Goal: Information Seeking & Learning: Find contact information

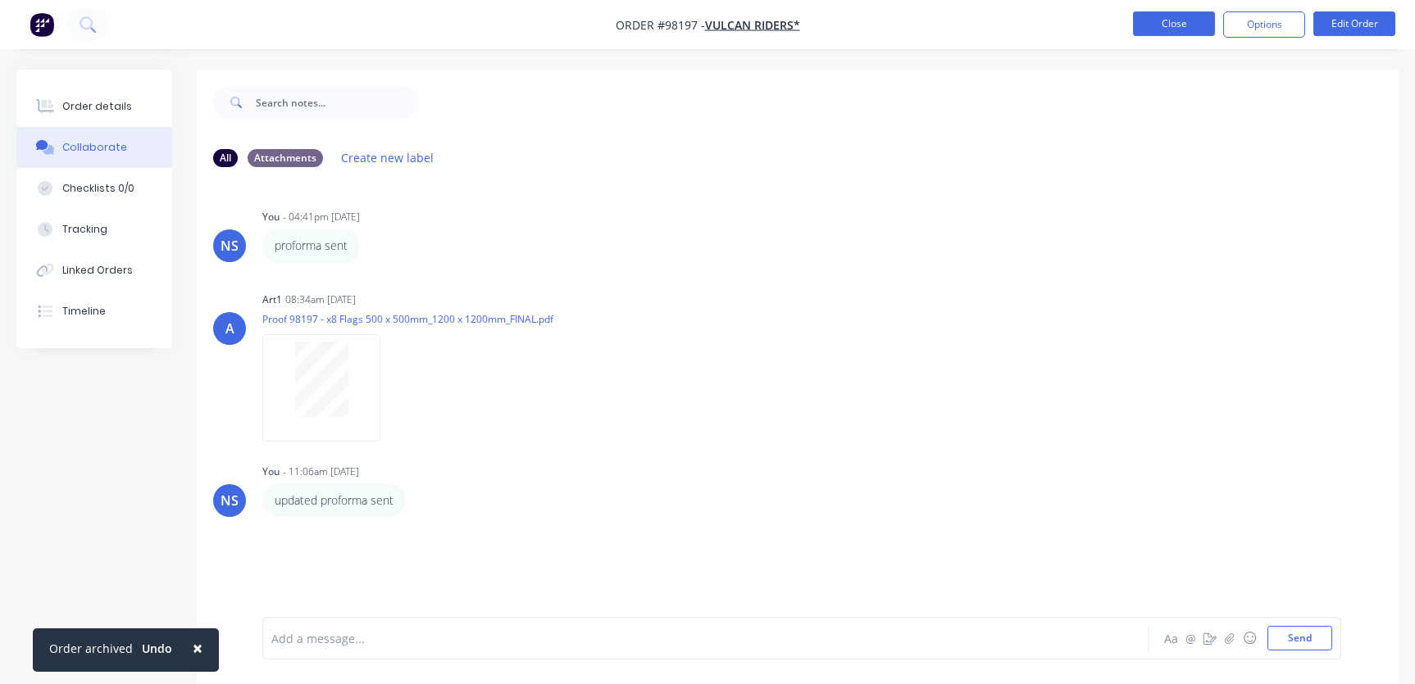
click at [1170, 18] on button "Close" at bounding box center [1174, 23] width 82 height 25
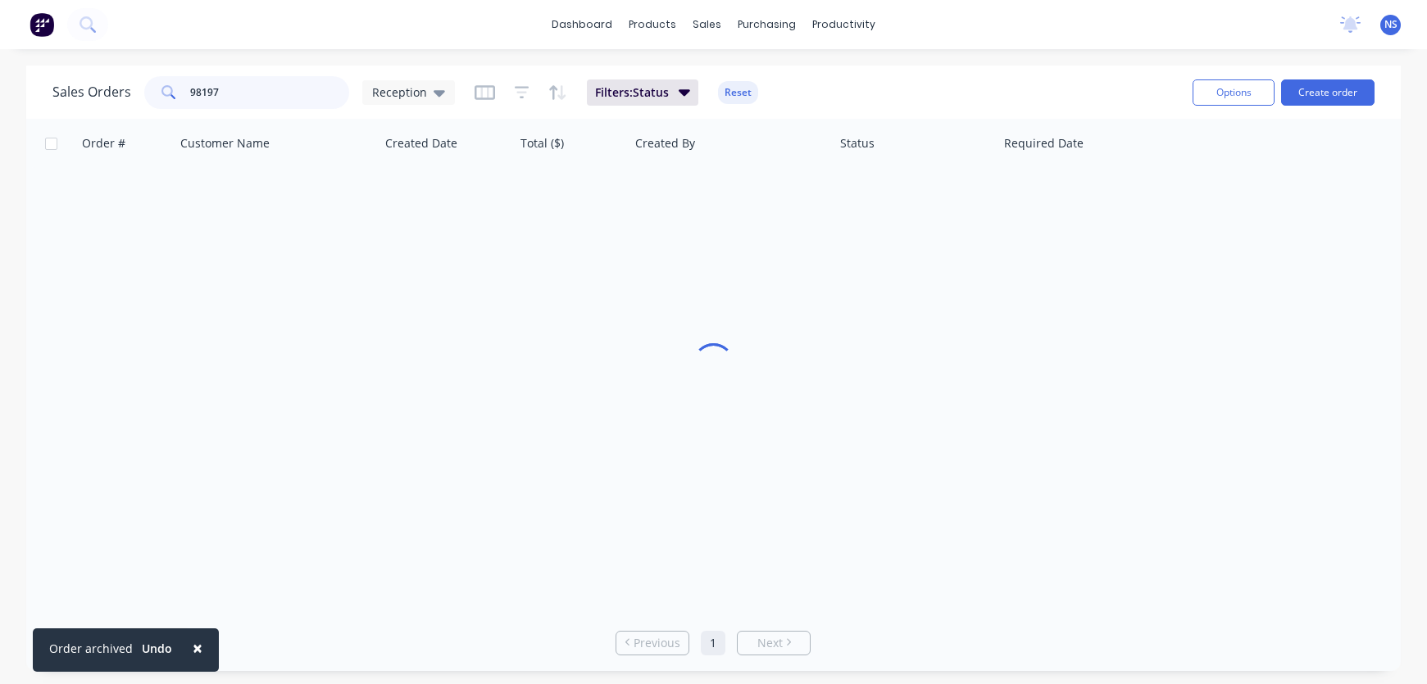
click at [263, 95] on input "98197" at bounding box center [270, 92] width 160 height 33
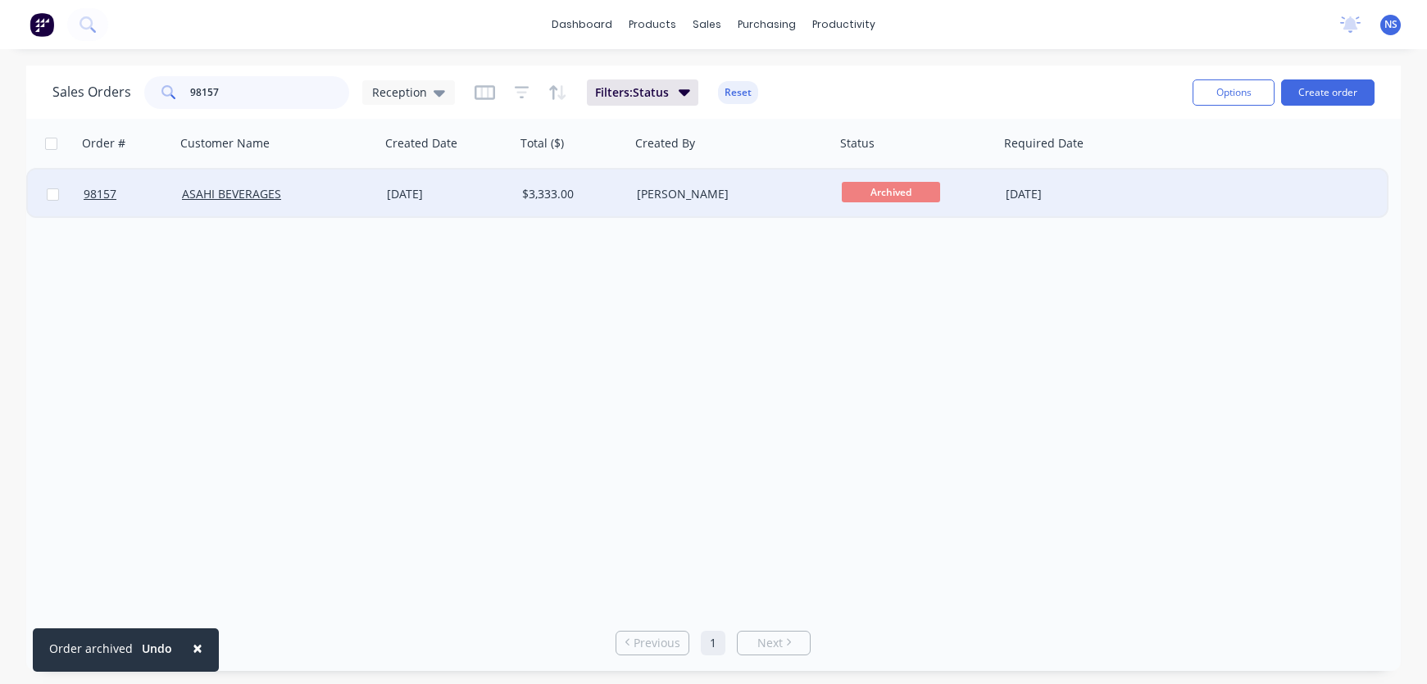
type input "98157"
click at [738, 190] on div "[PERSON_NAME]" at bounding box center [728, 194] width 182 height 16
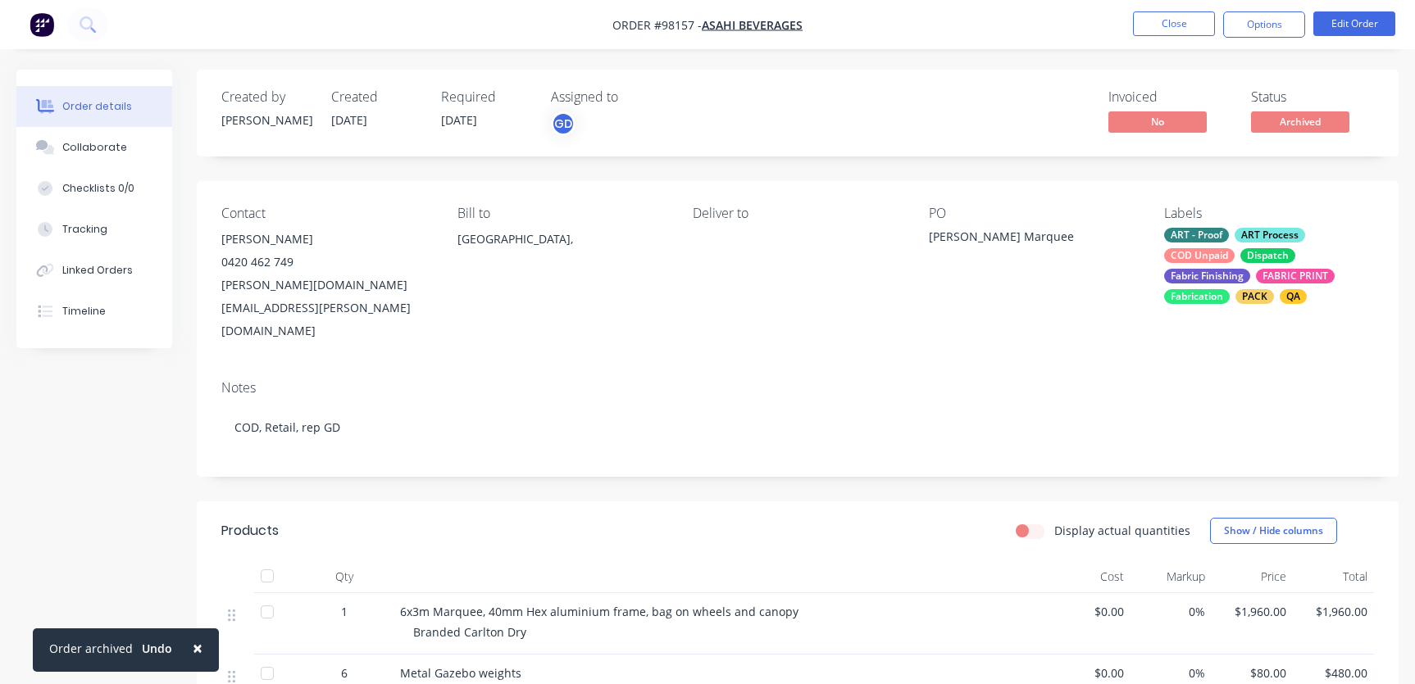
click at [1236, 260] on div "ART - Proof ART Process COD Unpaid Dispatch Fabric Finishing FABRIC PRINT Fabri…" at bounding box center [1269, 266] width 210 height 76
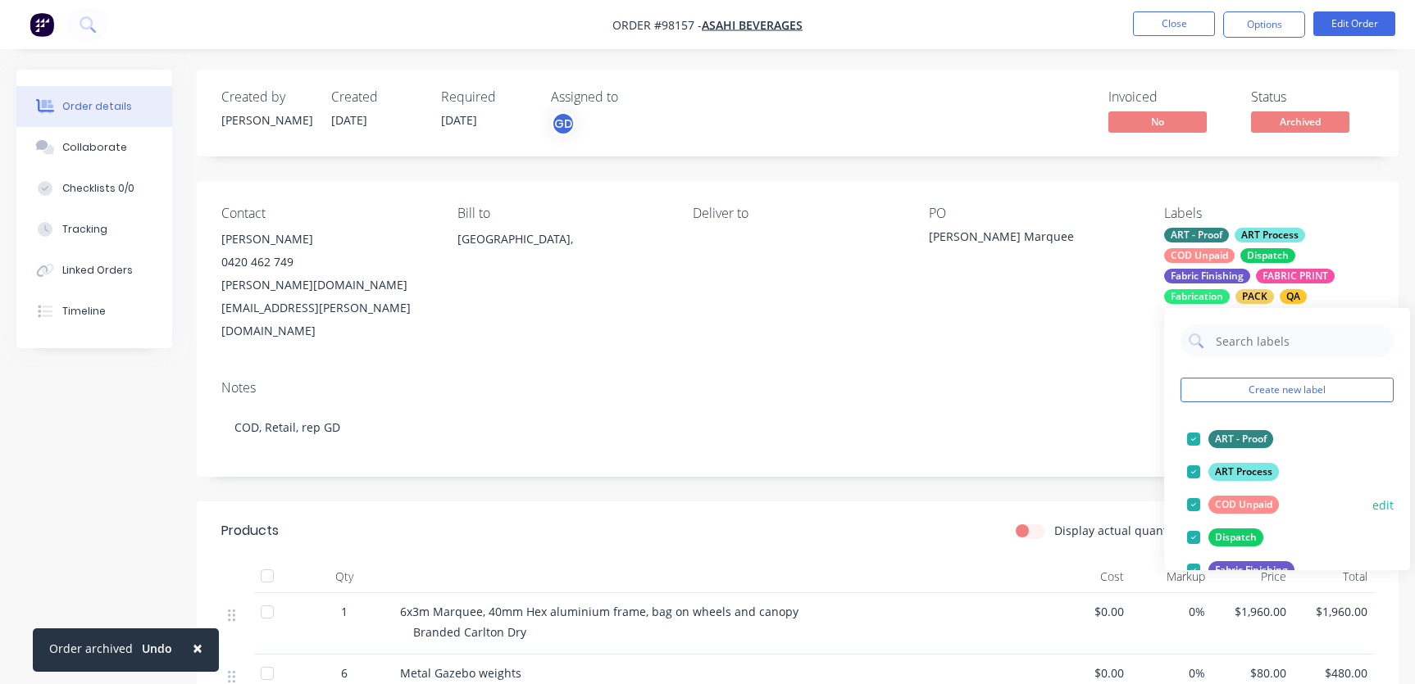
click at [1192, 502] on div at bounding box center [1193, 504] width 33 height 33
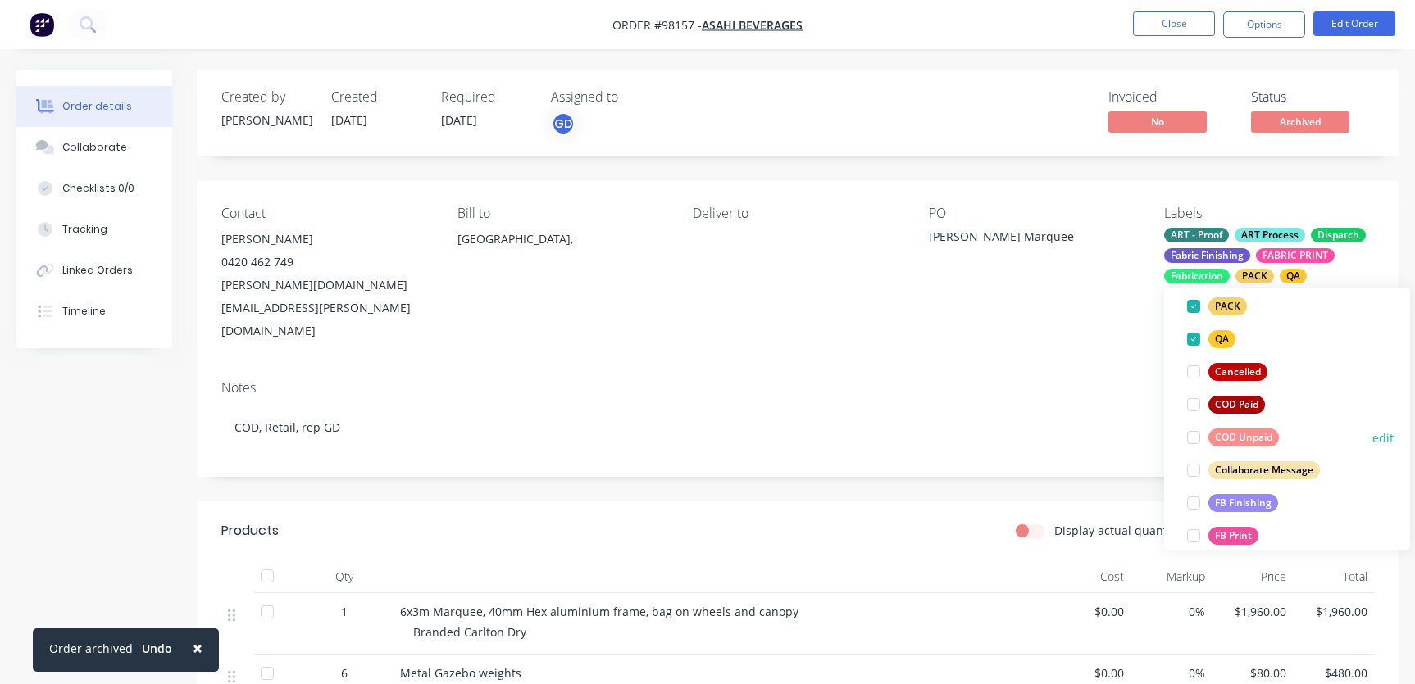
scroll to position [338, 0]
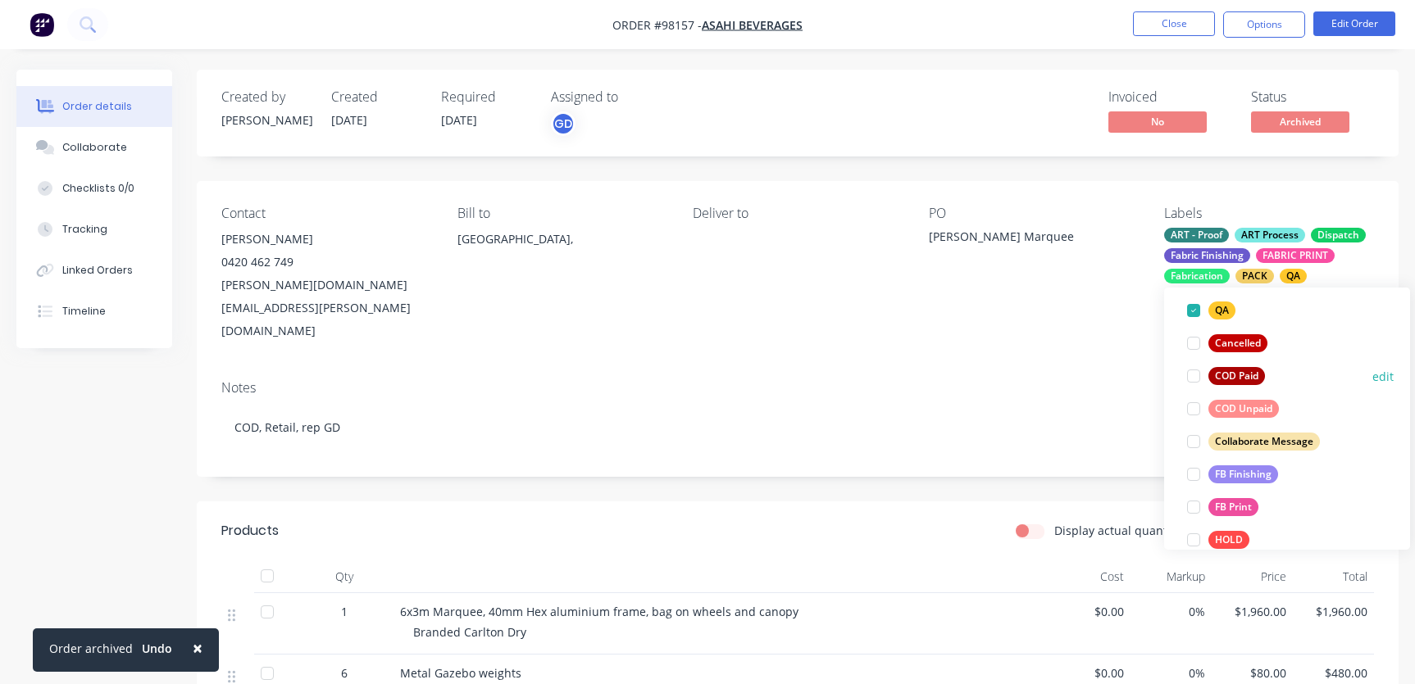
click at [1194, 373] on div at bounding box center [1193, 376] width 33 height 33
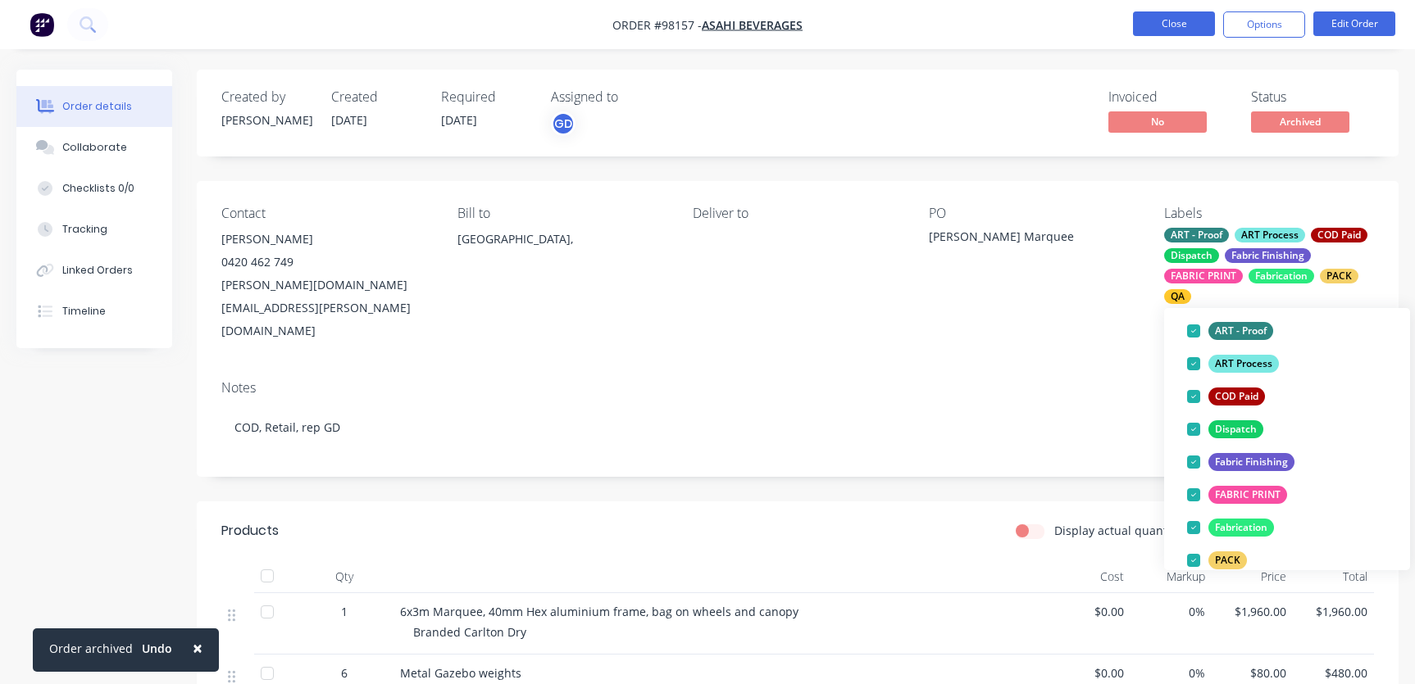
click at [1170, 30] on button "Close" at bounding box center [1174, 23] width 82 height 25
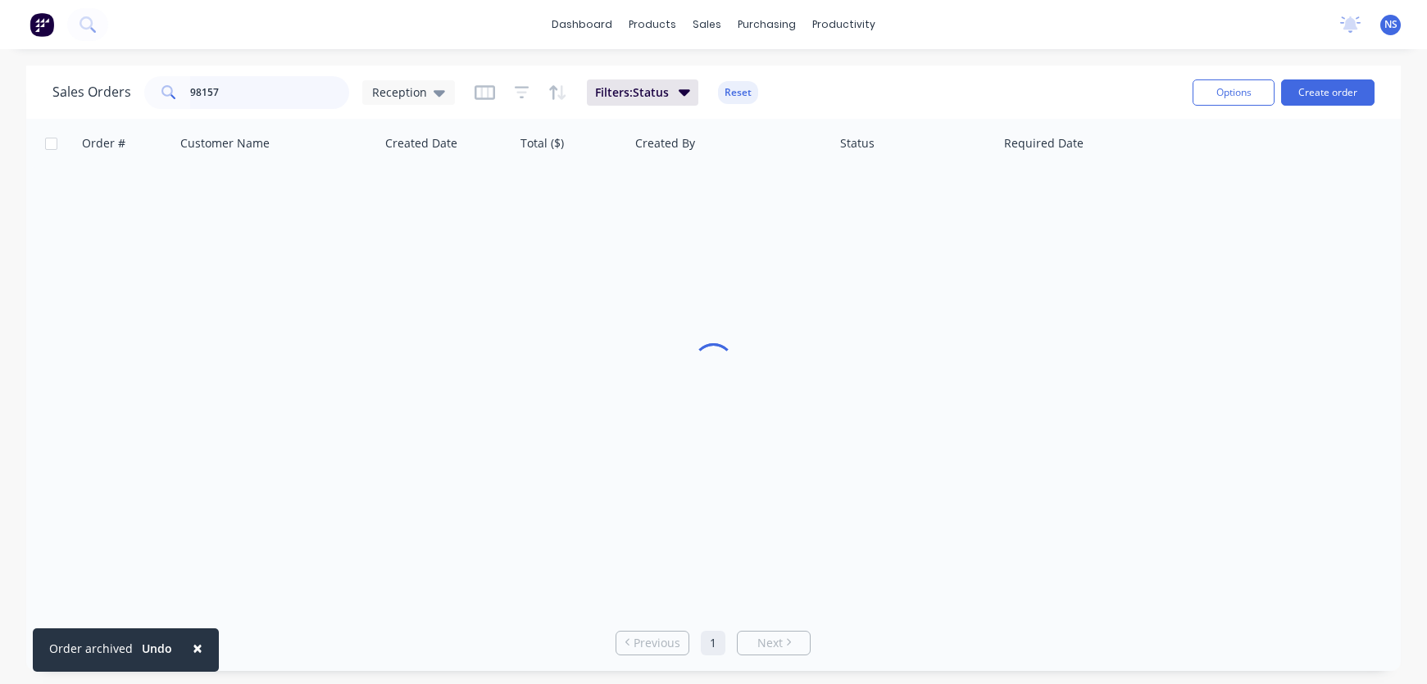
click at [249, 97] on input "98157" at bounding box center [270, 92] width 160 height 33
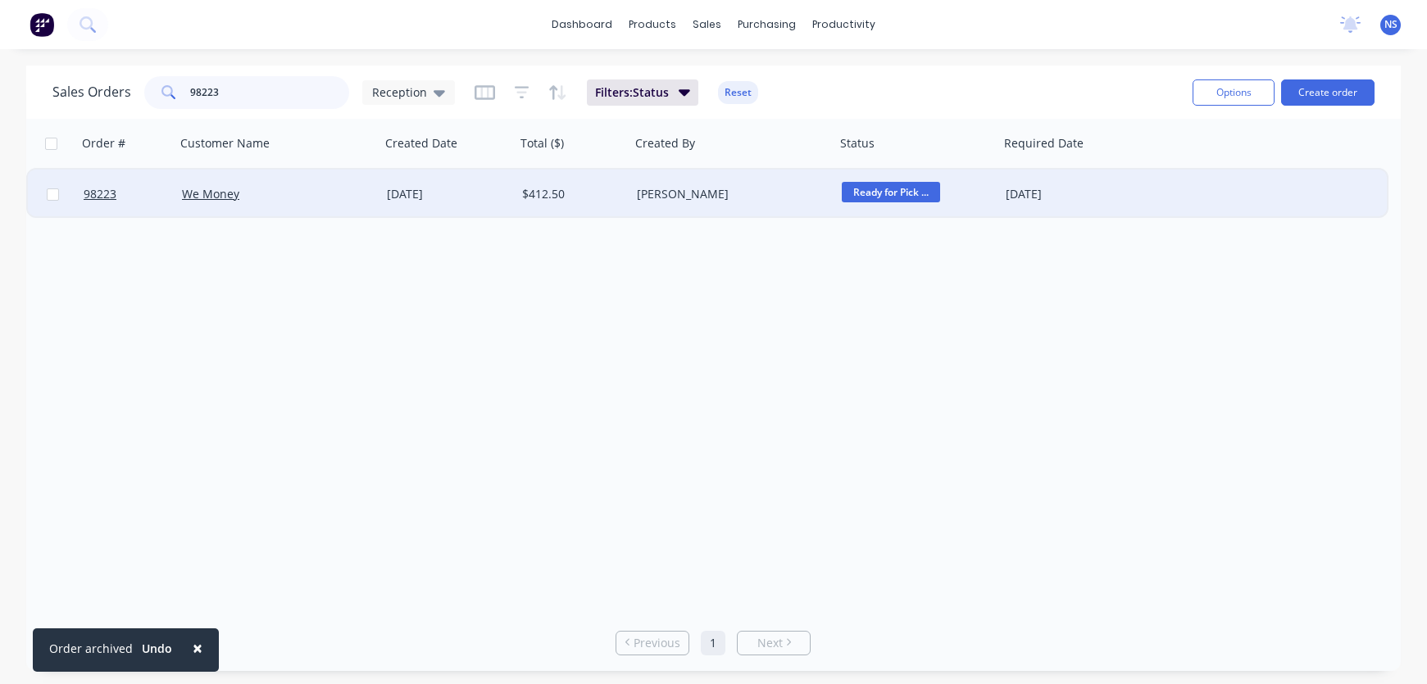
type input "98223"
click at [776, 194] on div "[PERSON_NAME]" at bounding box center [728, 194] width 182 height 16
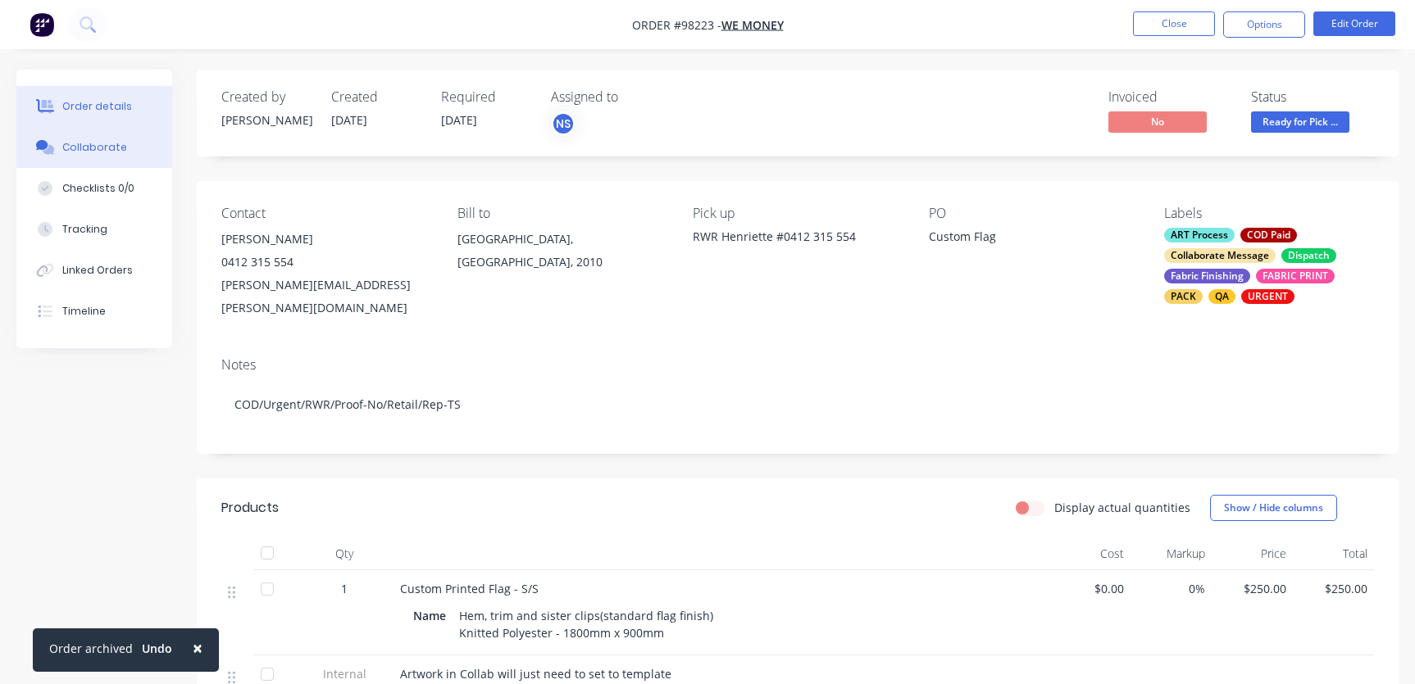
click at [111, 145] on div "Collaborate" at bounding box center [94, 147] width 65 height 15
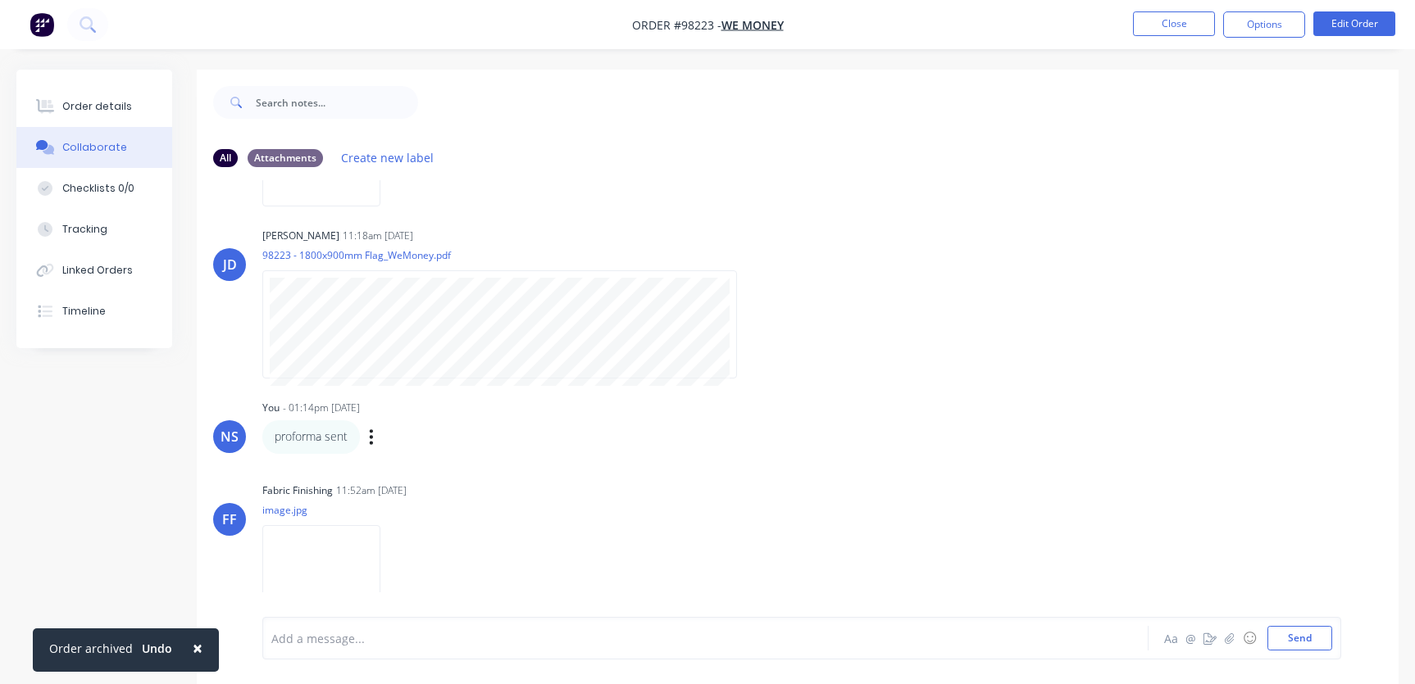
scroll to position [176, 0]
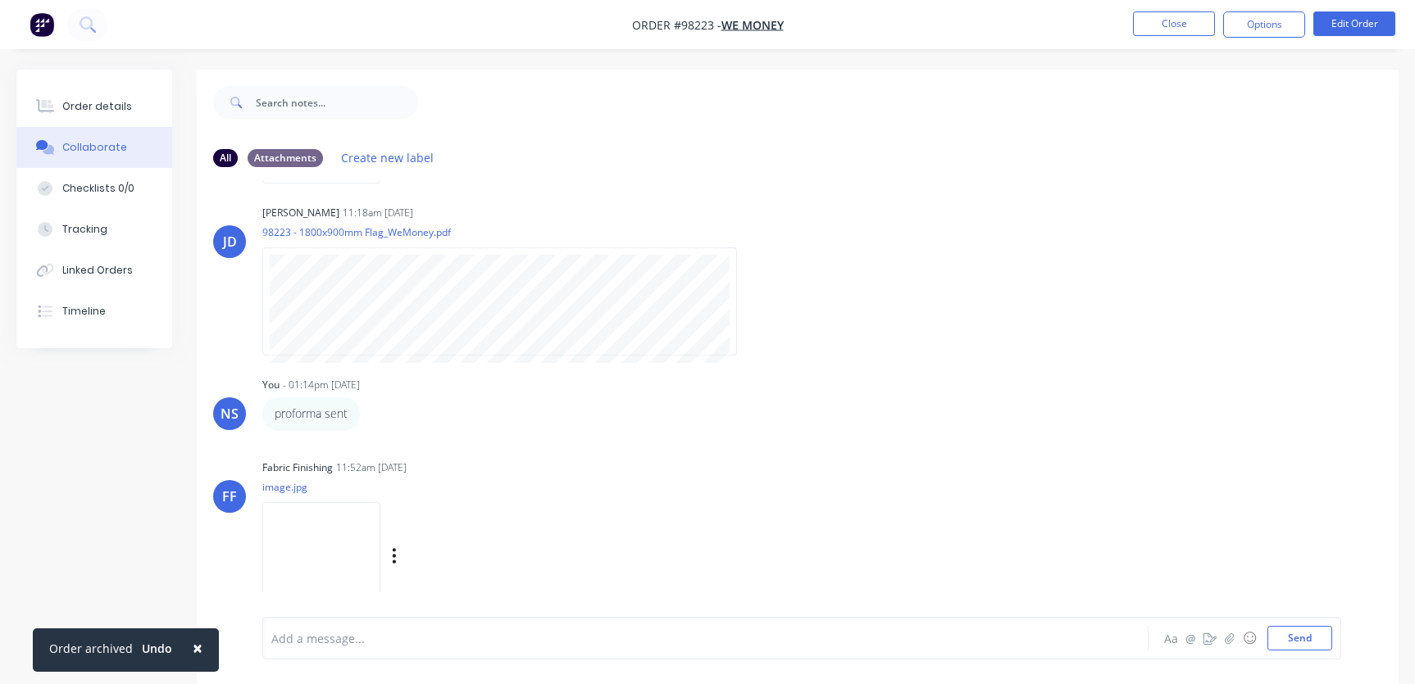
click at [352, 541] on img at bounding box center [321, 555] width 118 height 107
click at [297, 634] on div at bounding box center [669, 638] width 795 height 17
click at [279, 643] on span "pphoto archived and customer advised" at bounding box center [380, 639] width 216 height 16
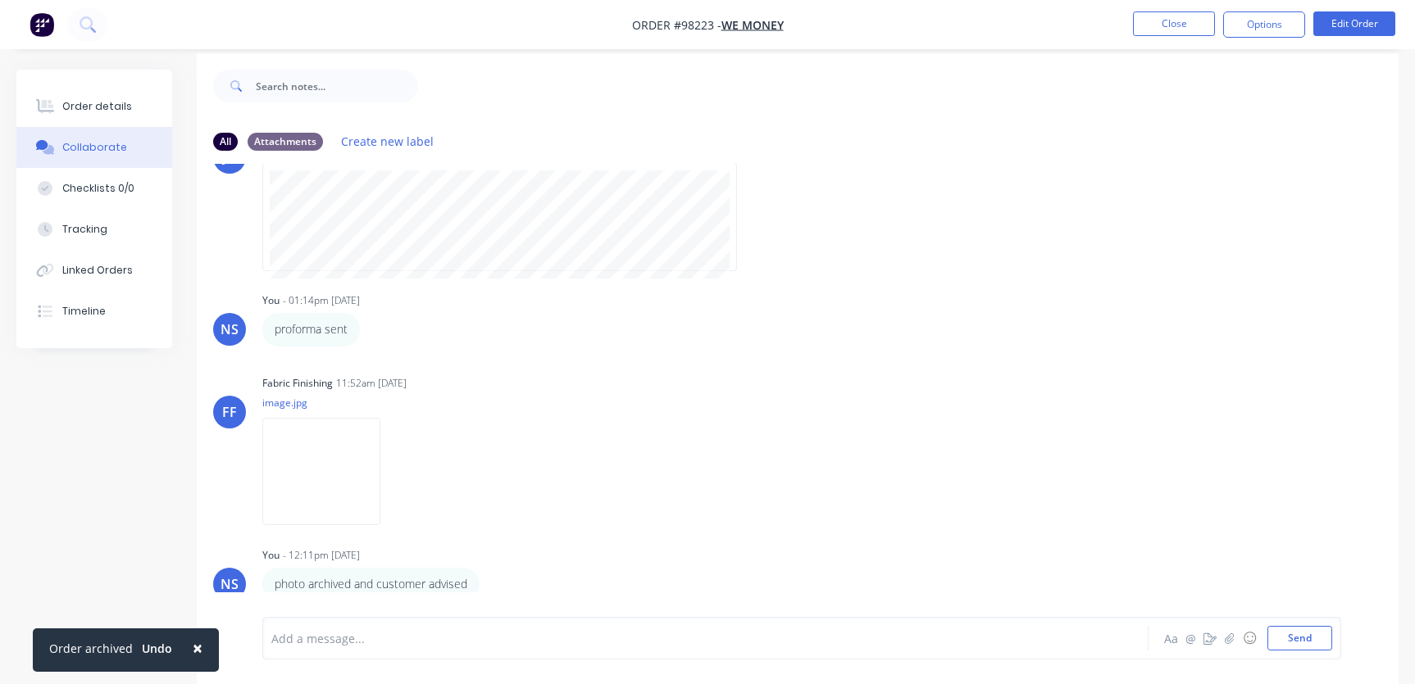
scroll to position [25, 0]
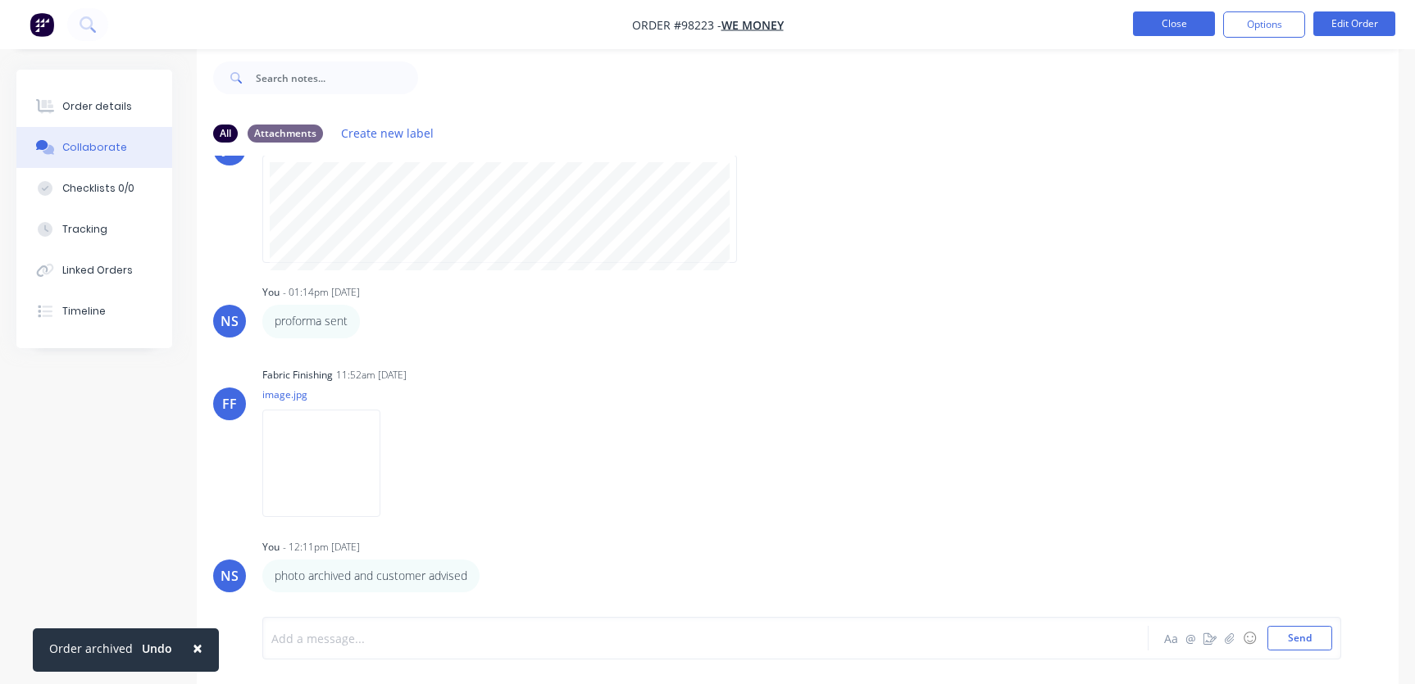
click at [1166, 20] on button "Close" at bounding box center [1174, 23] width 82 height 25
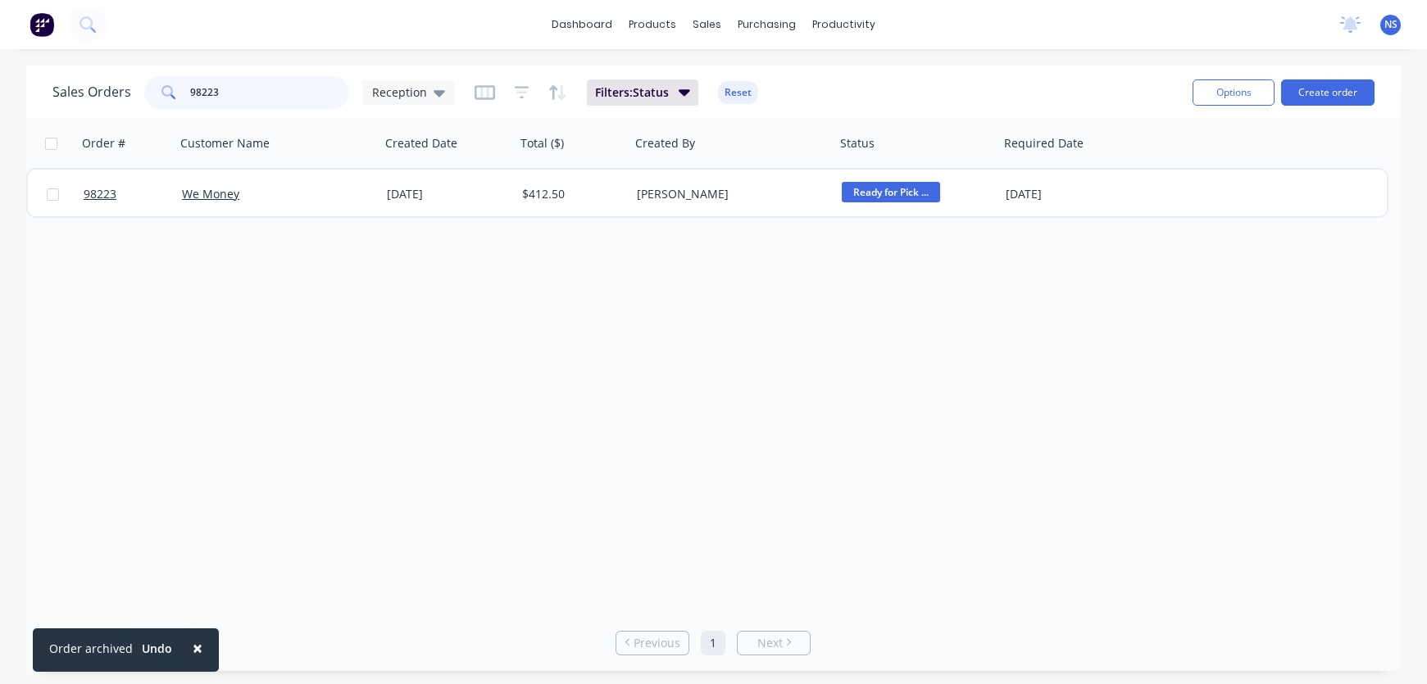
click at [253, 98] on input "98223" at bounding box center [270, 92] width 160 height 33
type input "98236"
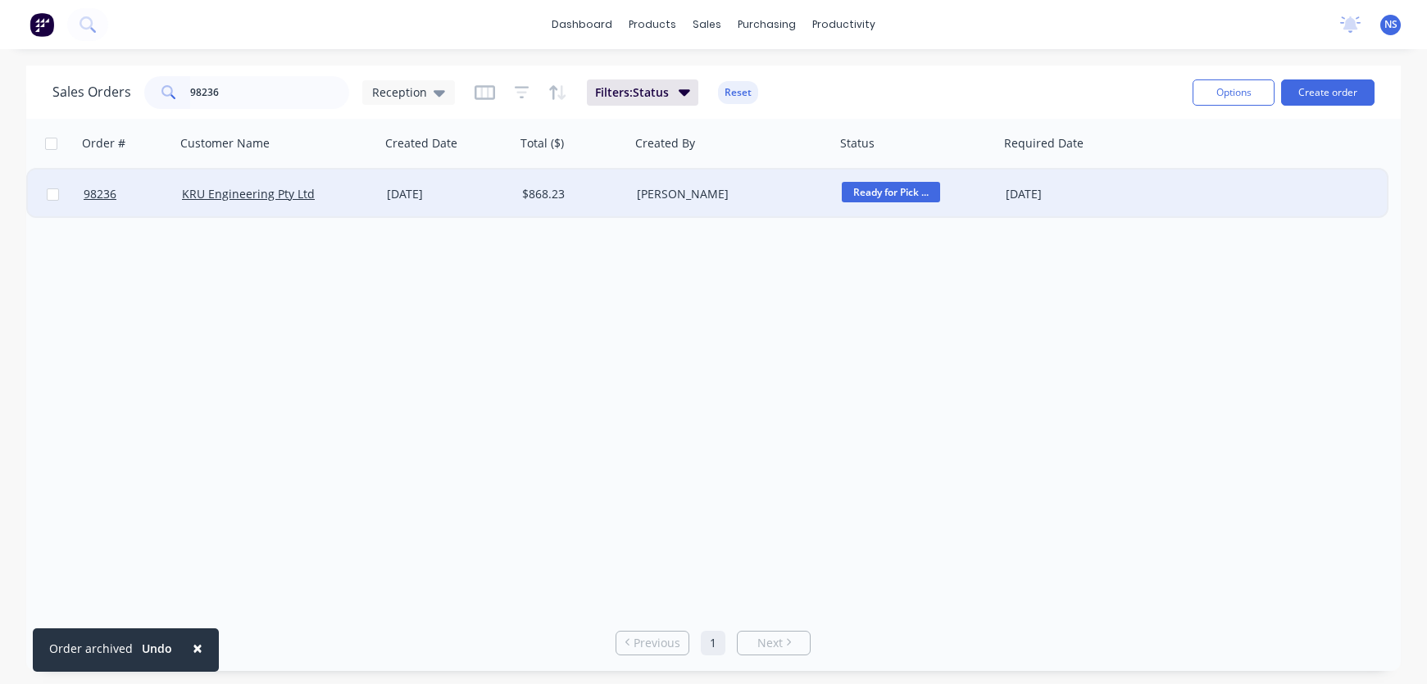
click at [753, 191] on div "[PERSON_NAME]" at bounding box center [728, 194] width 182 height 16
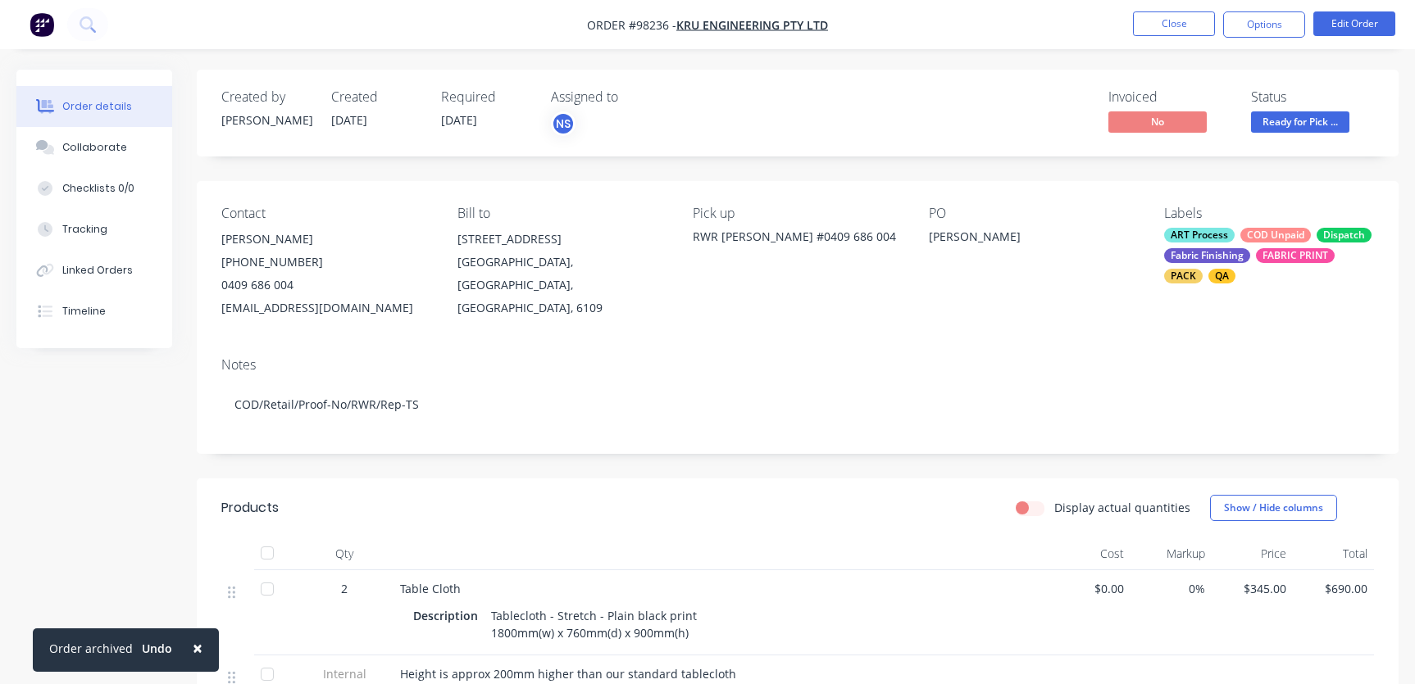
drag, startPoint x: 411, startPoint y: 308, endPoint x: 216, endPoint y: 310, distance: 195.9
click at [216, 310] on div "Contact [PERSON_NAME] [PHONE_NUMBER] [EMAIL_ADDRESS][DOMAIN_NAME] Bill to [STRE…" at bounding box center [797, 262] width 1201 height 163
copy div "[EMAIL_ADDRESS][DOMAIN_NAME]"
click at [85, 145] on div "Collaborate" at bounding box center [94, 147] width 65 height 15
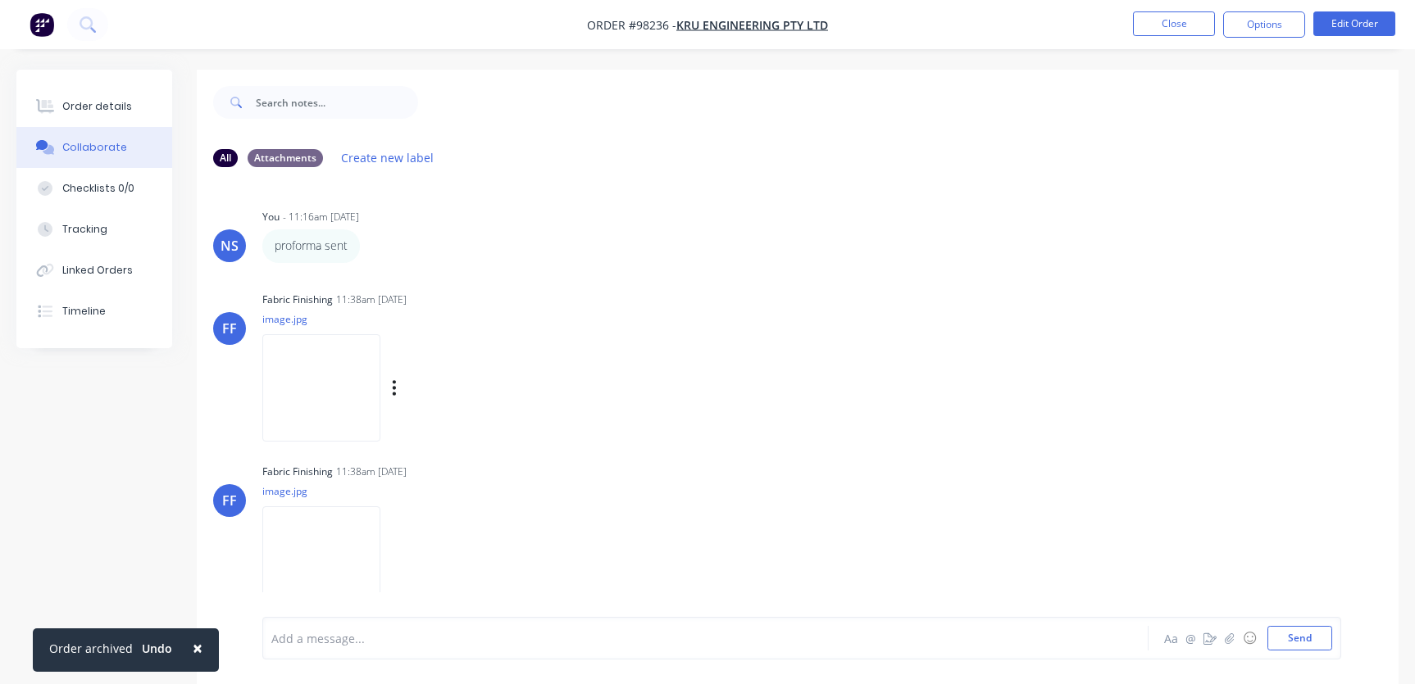
click at [351, 374] on img at bounding box center [321, 387] width 118 height 107
click at [340, 564] on img at bounding box center [321, 559] width 118 height 107
click at [347, 556] on img at bounding box center [321, 555] width 118 height 107
click at [297, 638] on div at bounding box center [669, 638] width 795 height 17
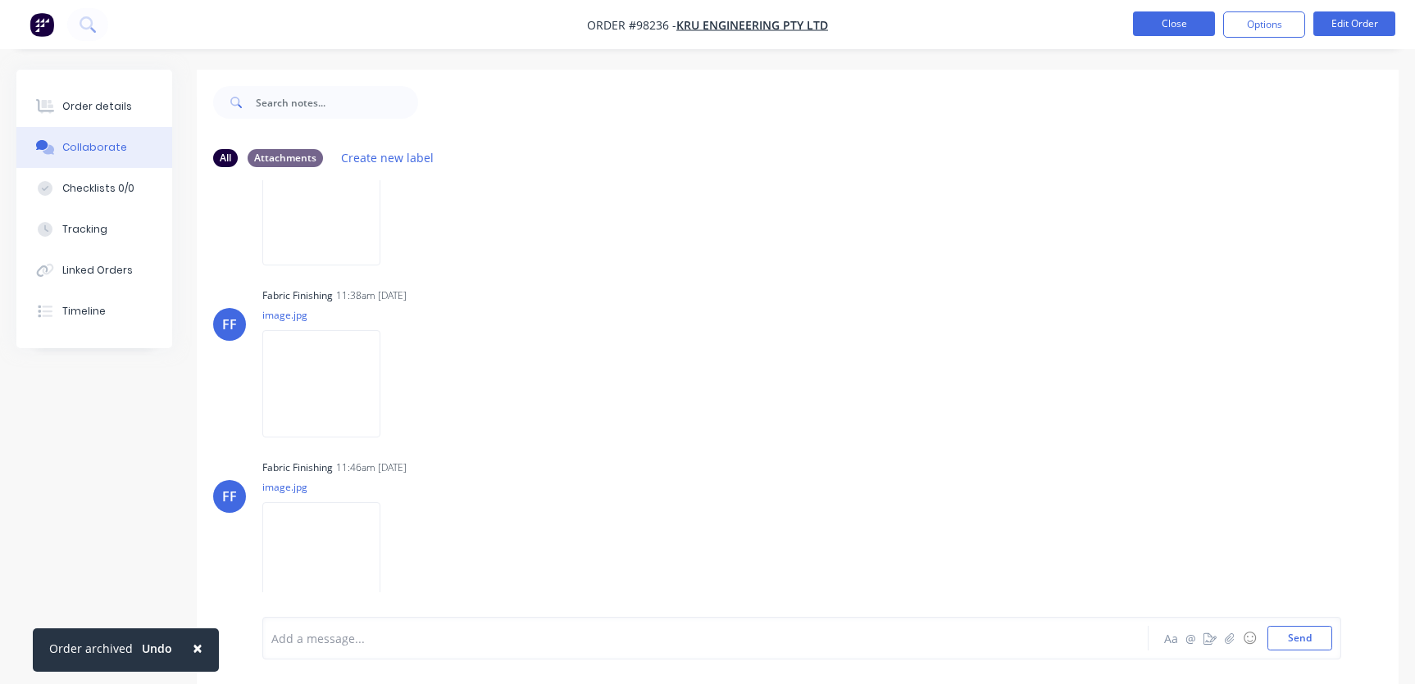
click at [1168, 20] on button "Close" at bounding box center [1174, 23] width 82 height 25
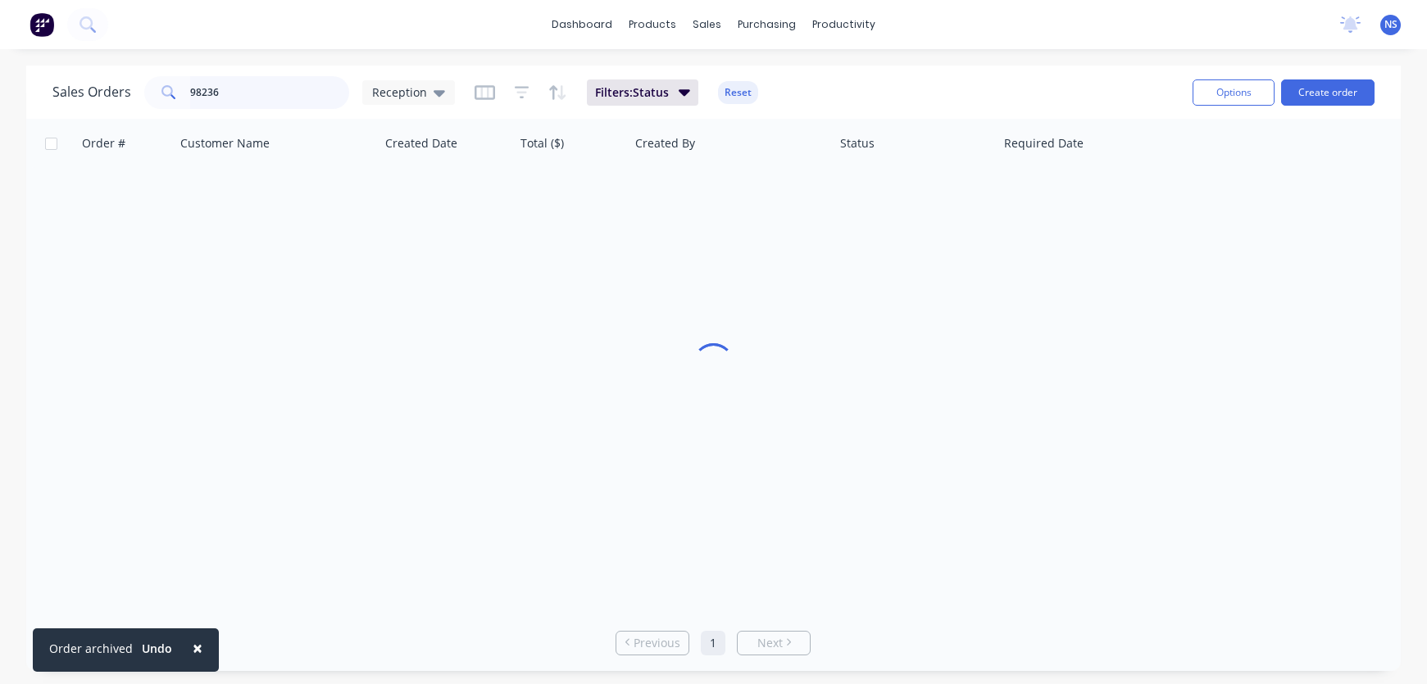
click at [277, 94] on input "98236" at bounding box center [270, 92] width 160 height 33
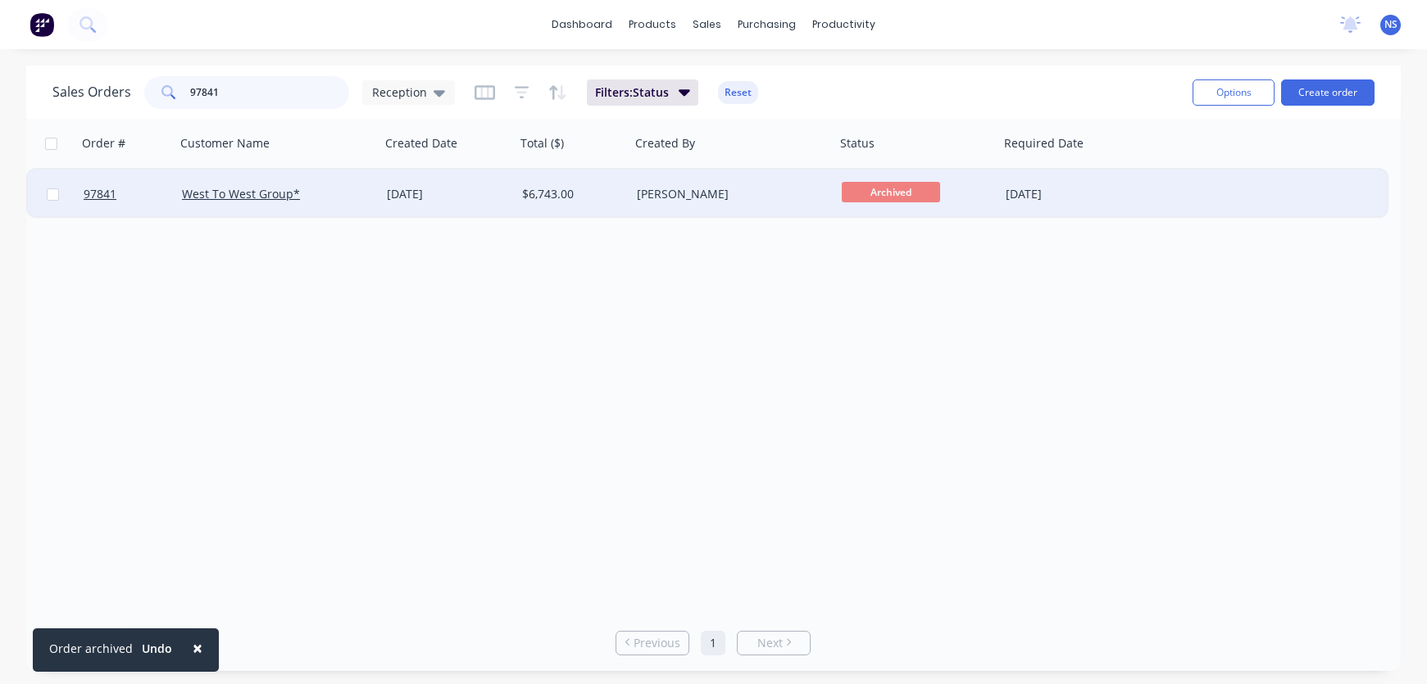
type input "97841"
click at [479, 198] on div "[DATE]" at bounding box center [448, 194] width 122 height 16
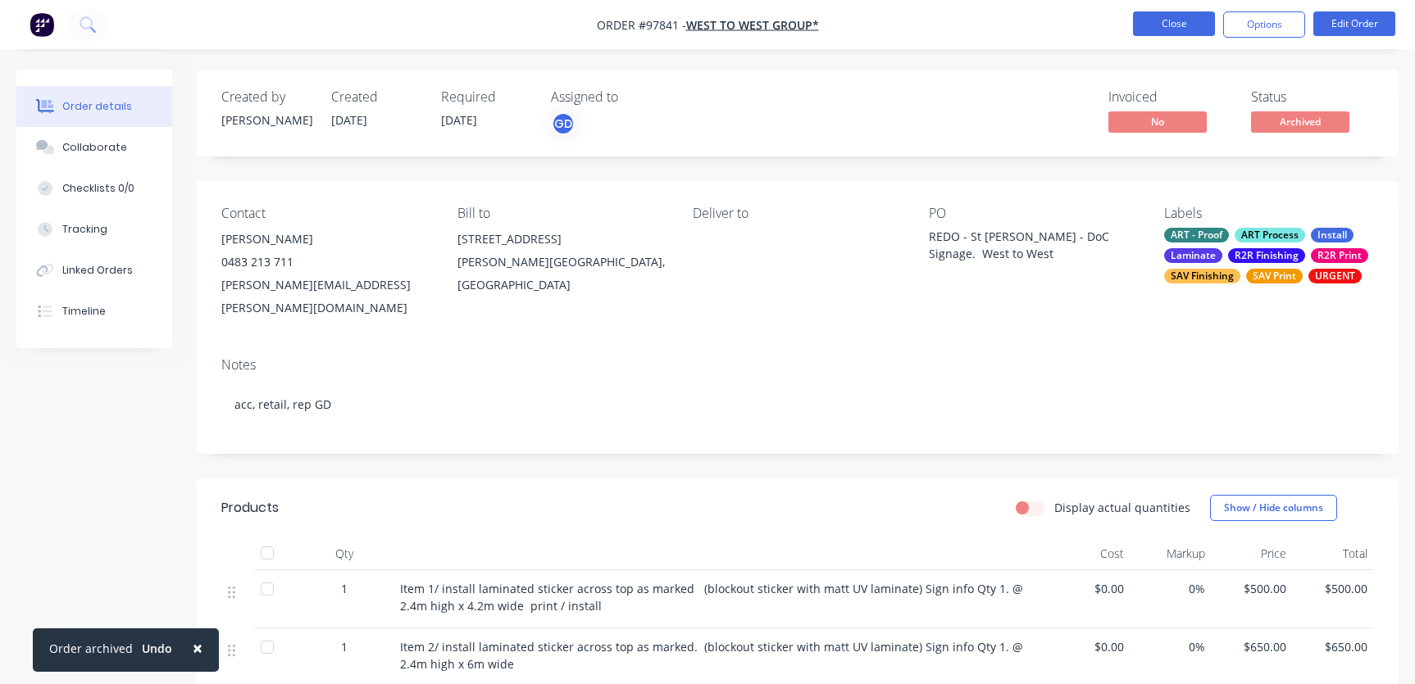
click at [1169, 22] on button "Close" at bounding box center [1174, 23] width 82 height 25
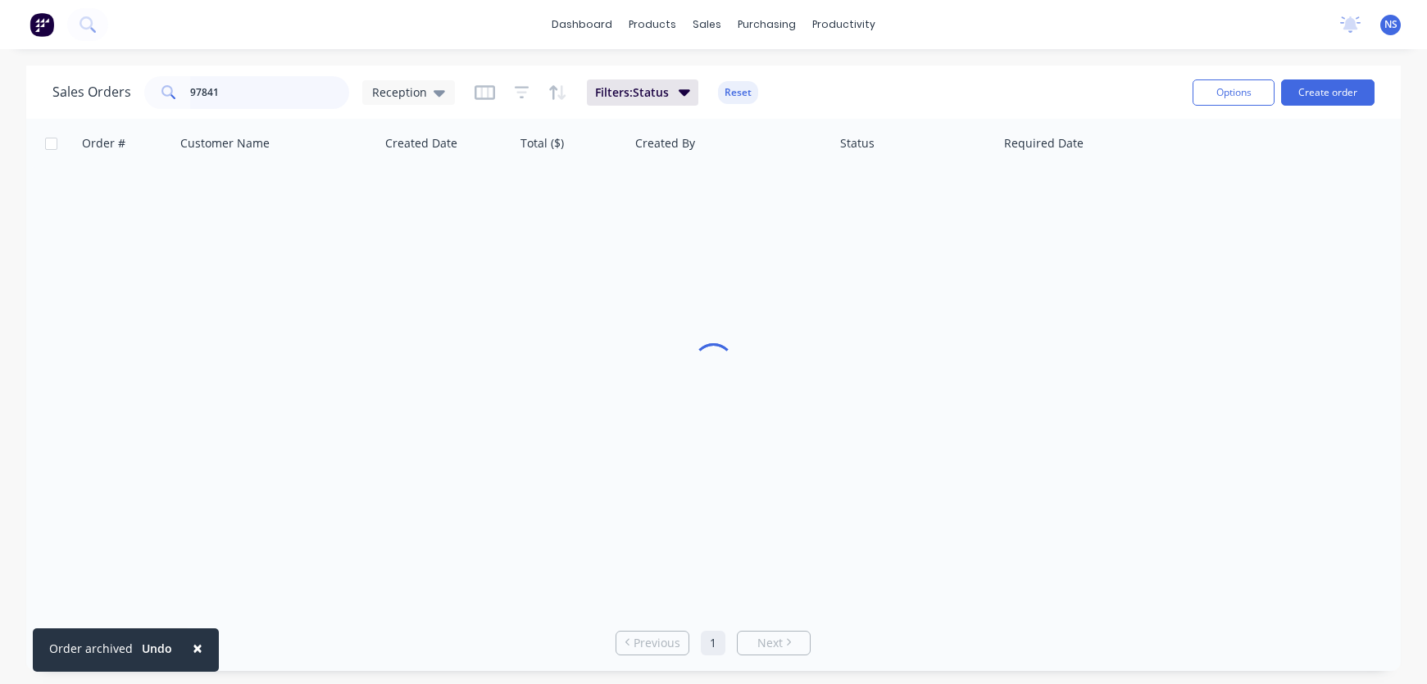
click at [242, 99] on input "97841" at bounding box center [270, 92] width 160 height 33
drag, startPoint x: 243, startPoint y: 96, endPoint x: 141, endPoint y: 83, distance: 103.3
click at [139, 84] on div "Sales Orders 97841 Reception" at bounding box center [253, 92] width 402 height 33
click at [276, 91] on input "98236" at bounding box center [270, 92] width 160 height 33
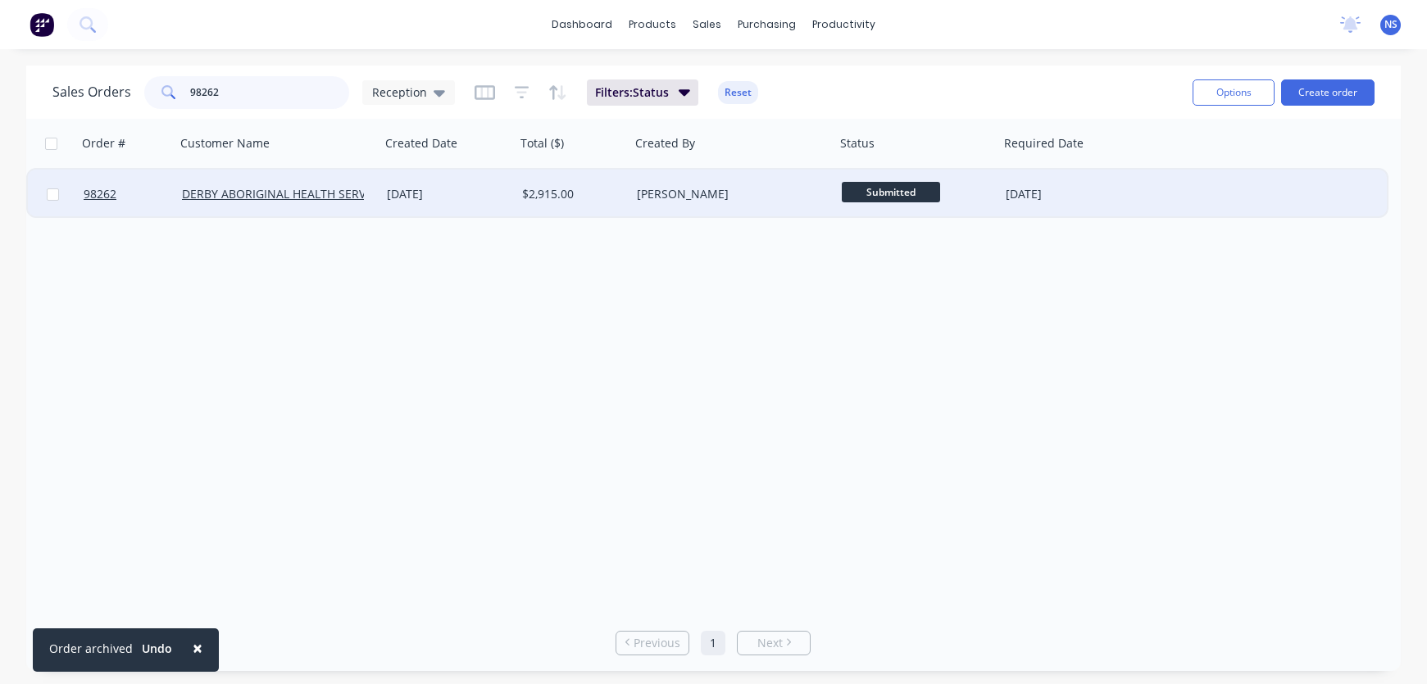
type input "98262"
click at [744, 198] on div "[PERSON_NAME]" at bounding box center [728, 194] width 182 height 16
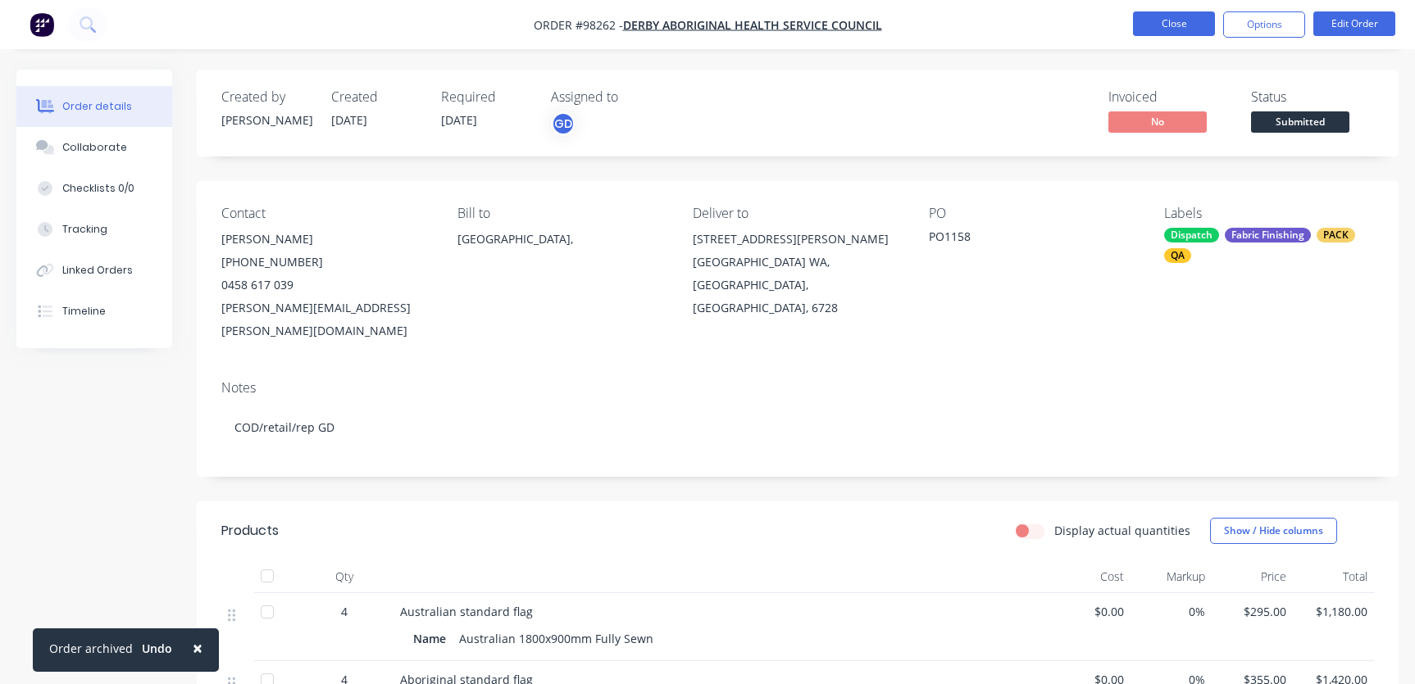
click at [1183, 28] on button "Close" at bounding box center [1174, 23] width 82 height 25
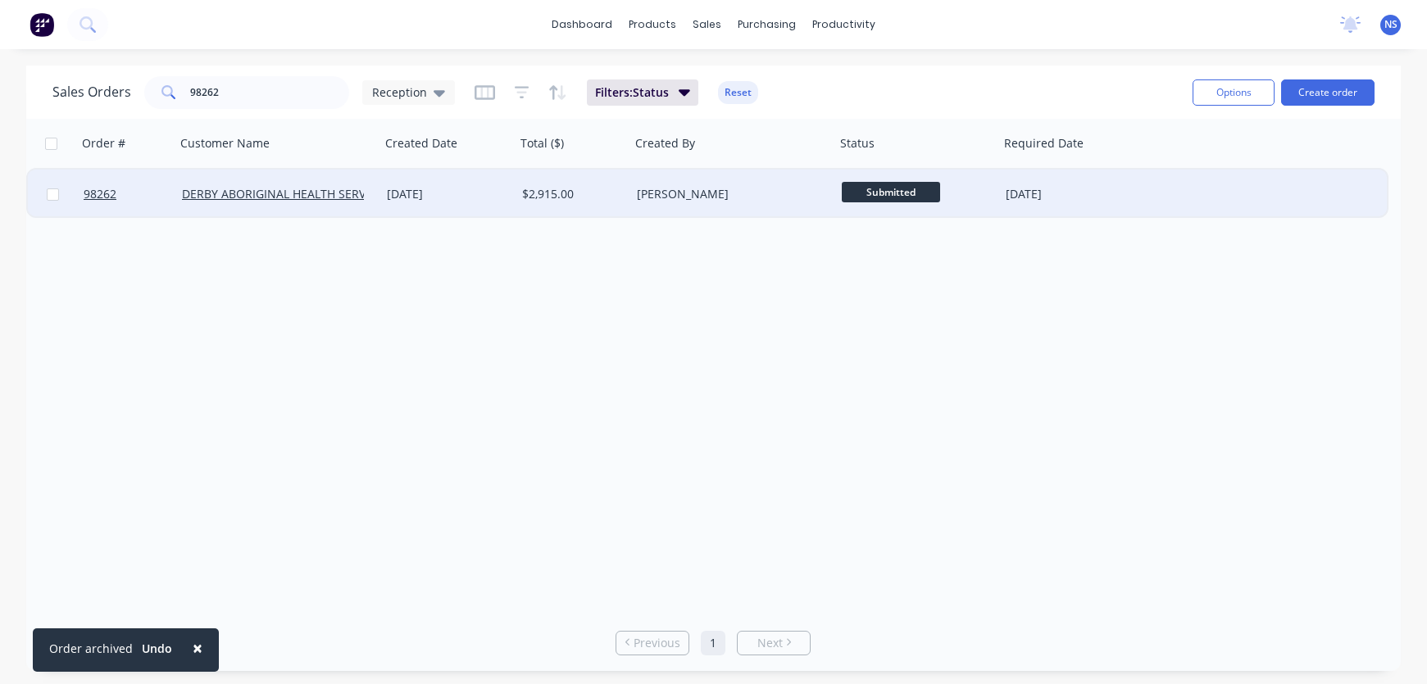
click at [784, 190] on div "[PERSON_NAME]" at bounding box center [728, 194] width 182 height 16
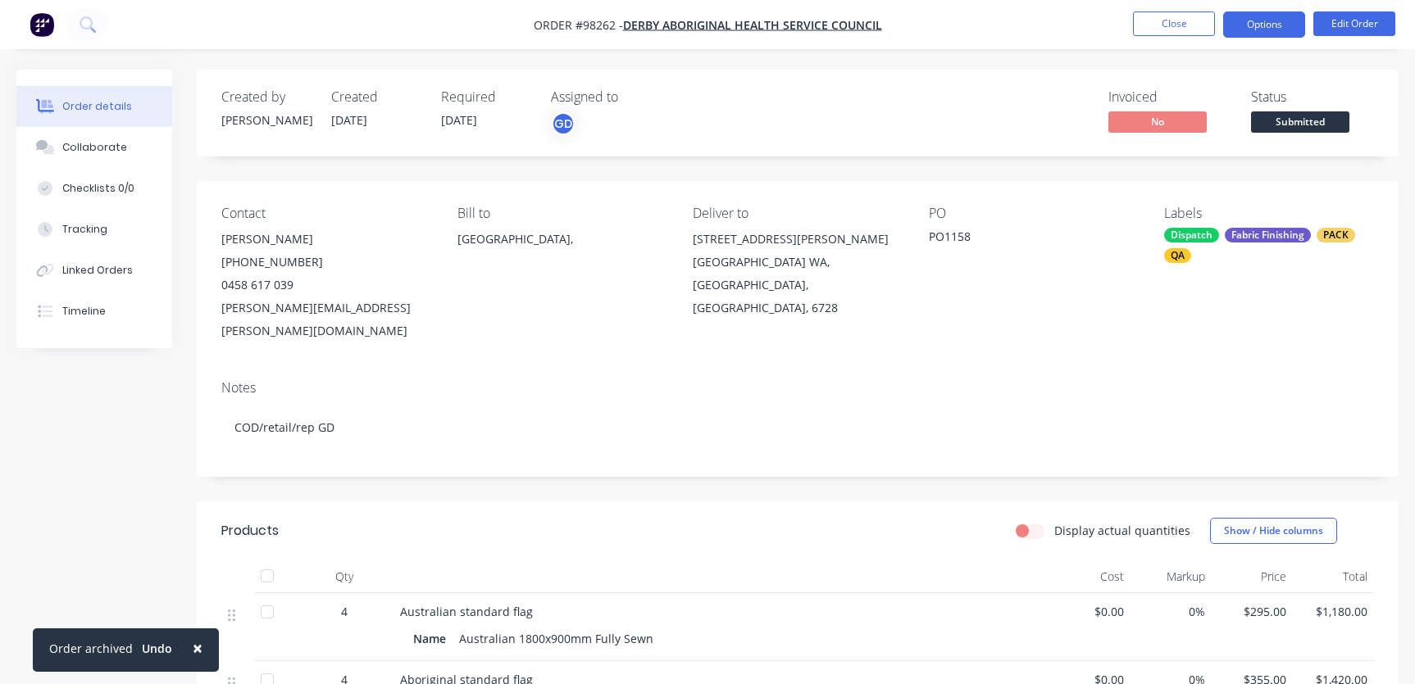
click at [1262, 29] on button "Options" at bounding box center [1264, 24] width 82 height 26
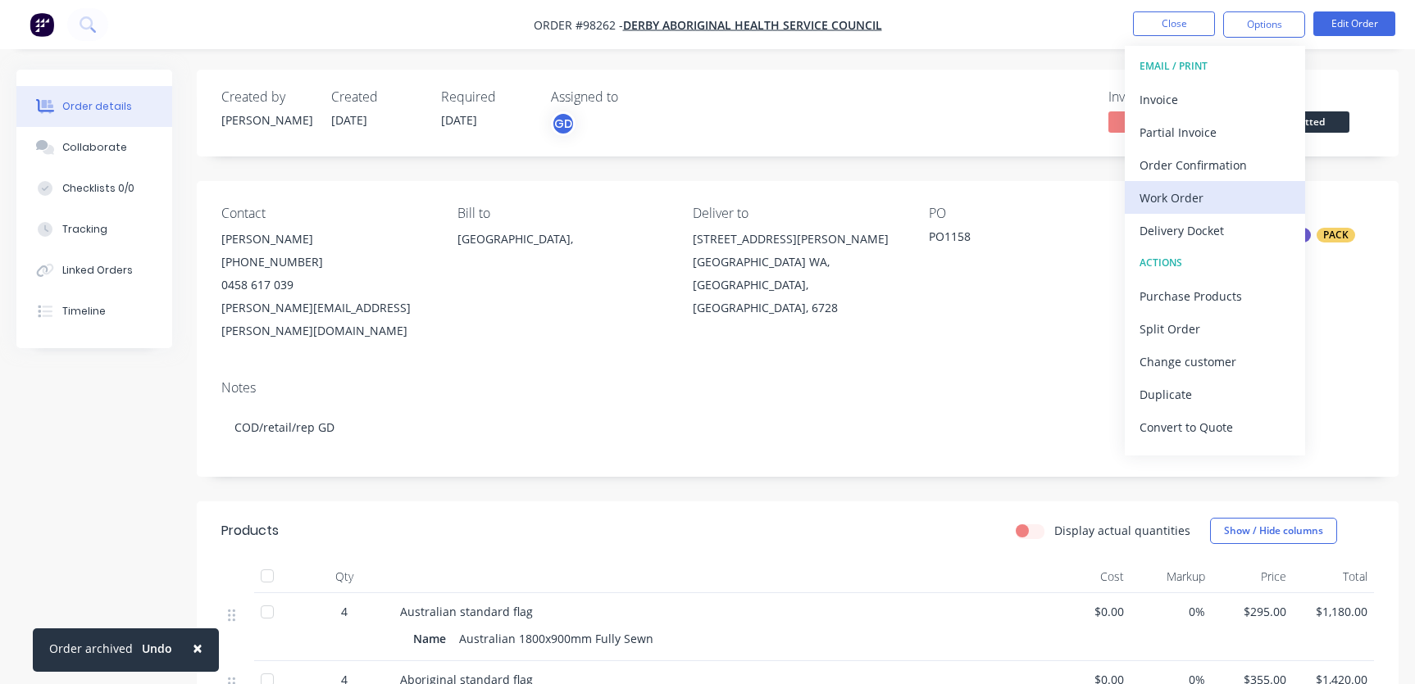
click at [1227, 193] on div "Work Order" at bounding box center [1214, 198] width 151 height 24
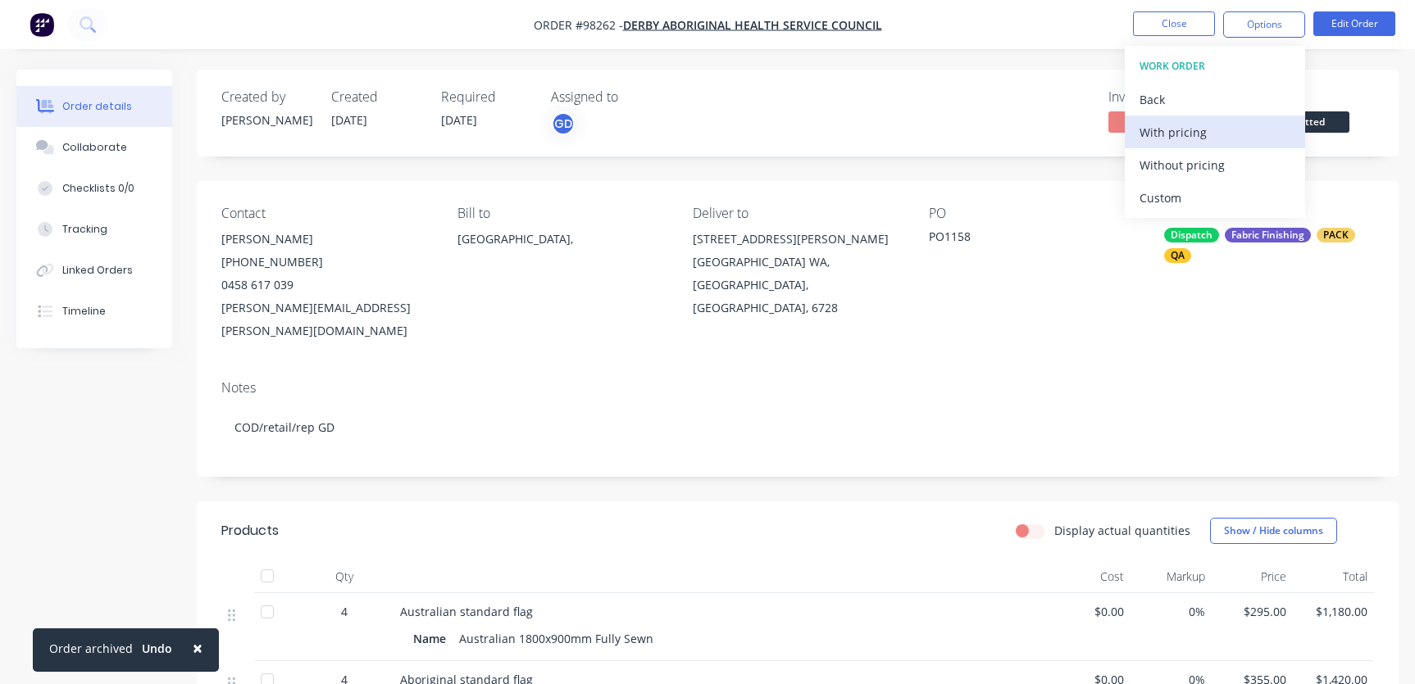
click at [1211, 136] on div "With pricing" at bounding box center [1214, 132] width 151 height 24
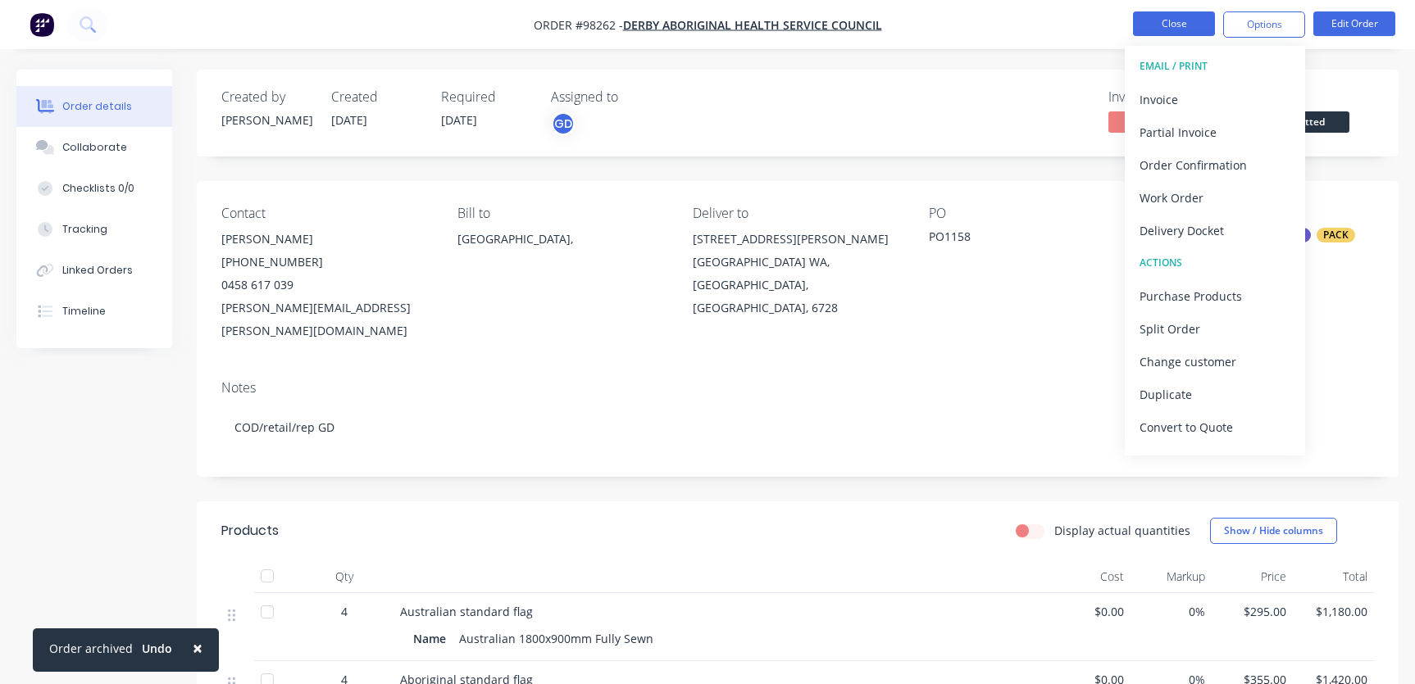
click at [1170, 27] on button "Close" at bounding box center [1174, 23] width 82 height 25
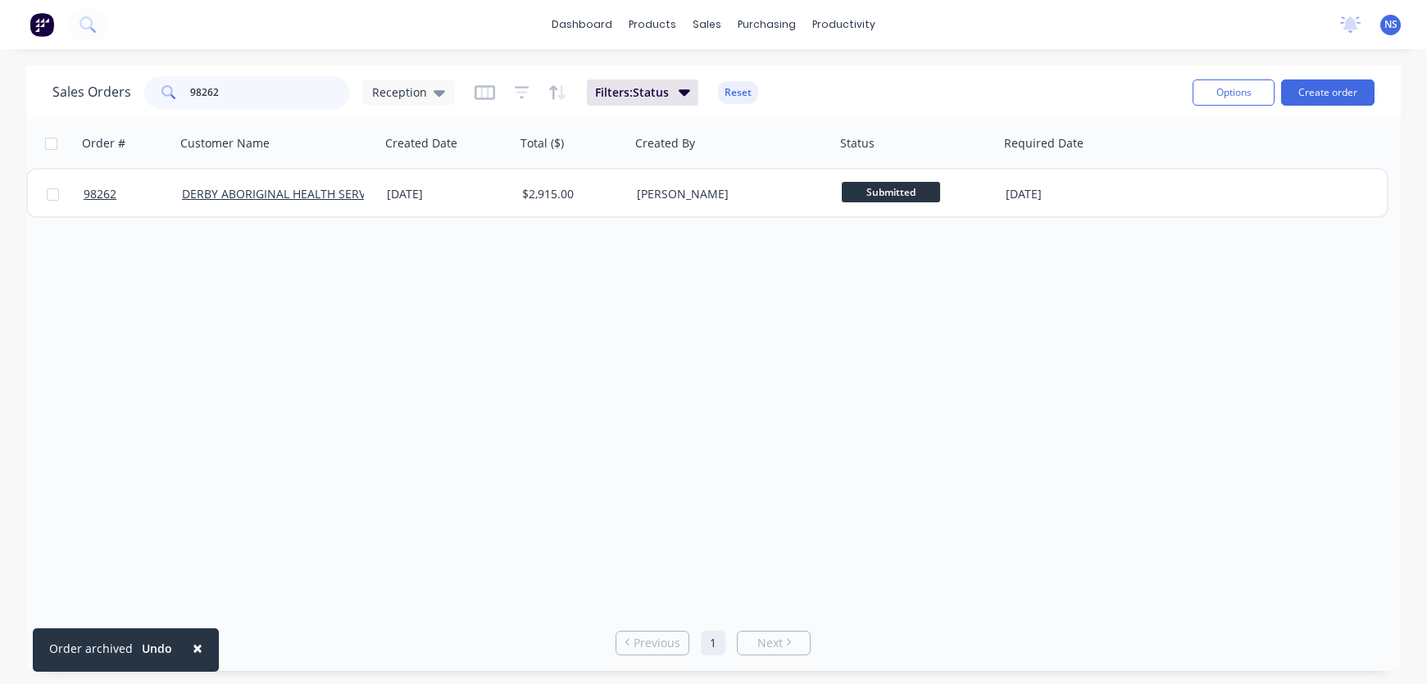
click at [243, 93] on input "98262" at bounding box center [270, 92] width 160 height 33
drag, startPoint x: 247, startPoint y: 93, endPoint x: 136, endPoint y: 84, distance: 110.9
click at [135, 83] on div "Sales Orders 98262 Reception" at bounding box center [253, 92] width 402 height 33
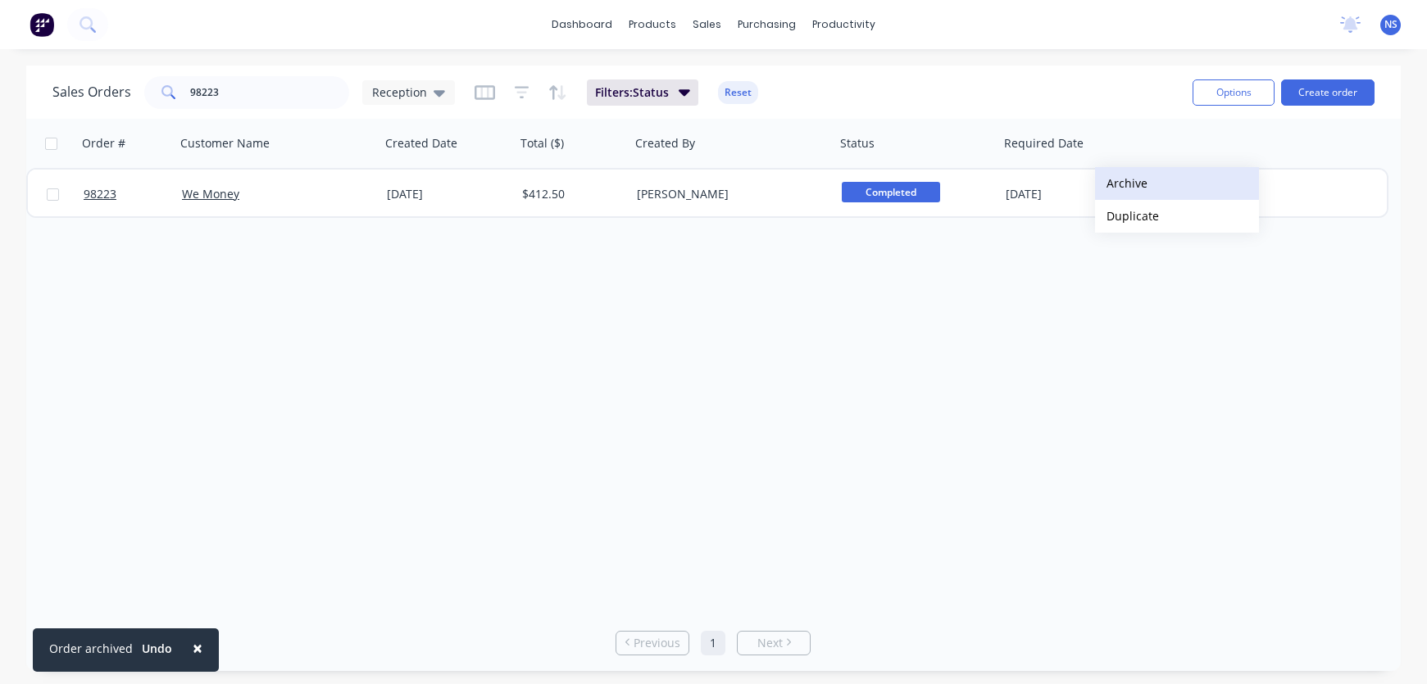
click at [1136, 186] on button "Archive" at bounding box center [1177, 183] width 164 height 33
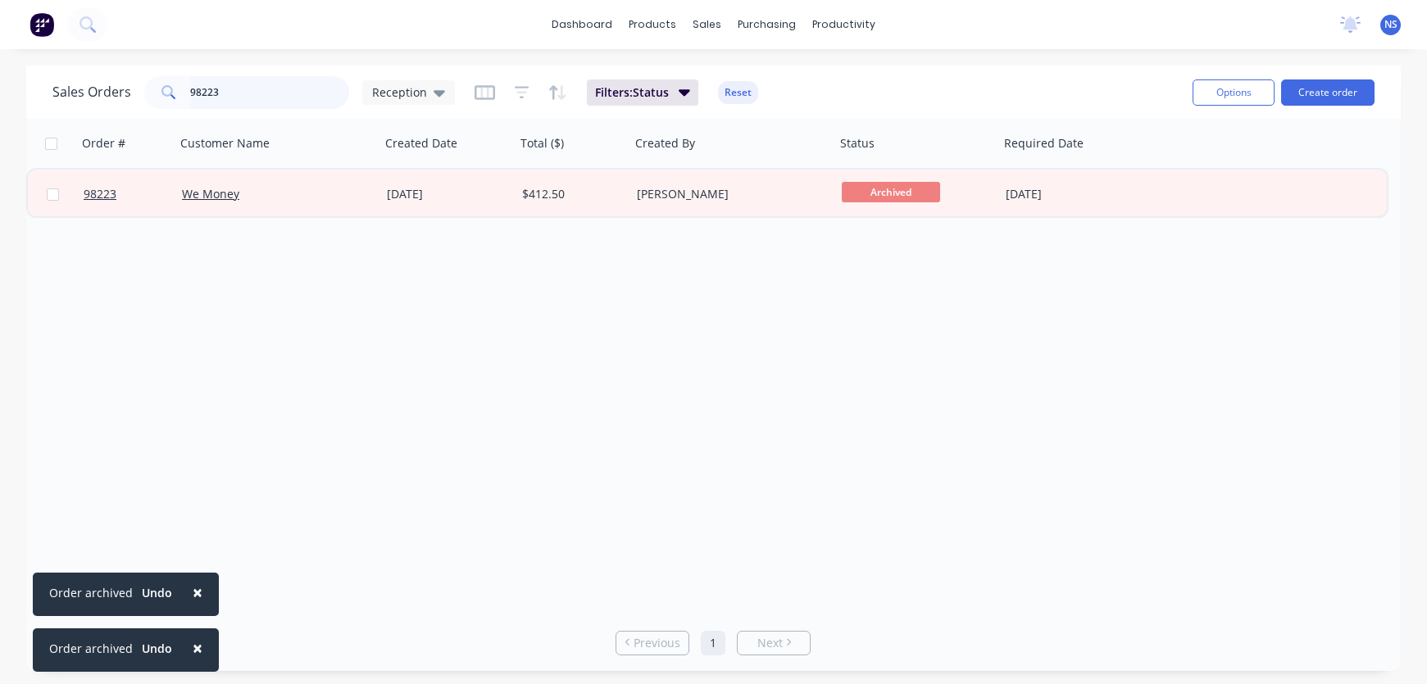
click at [249, 90] on input "98223" at bounding box center [270, 92] width 160 height 33
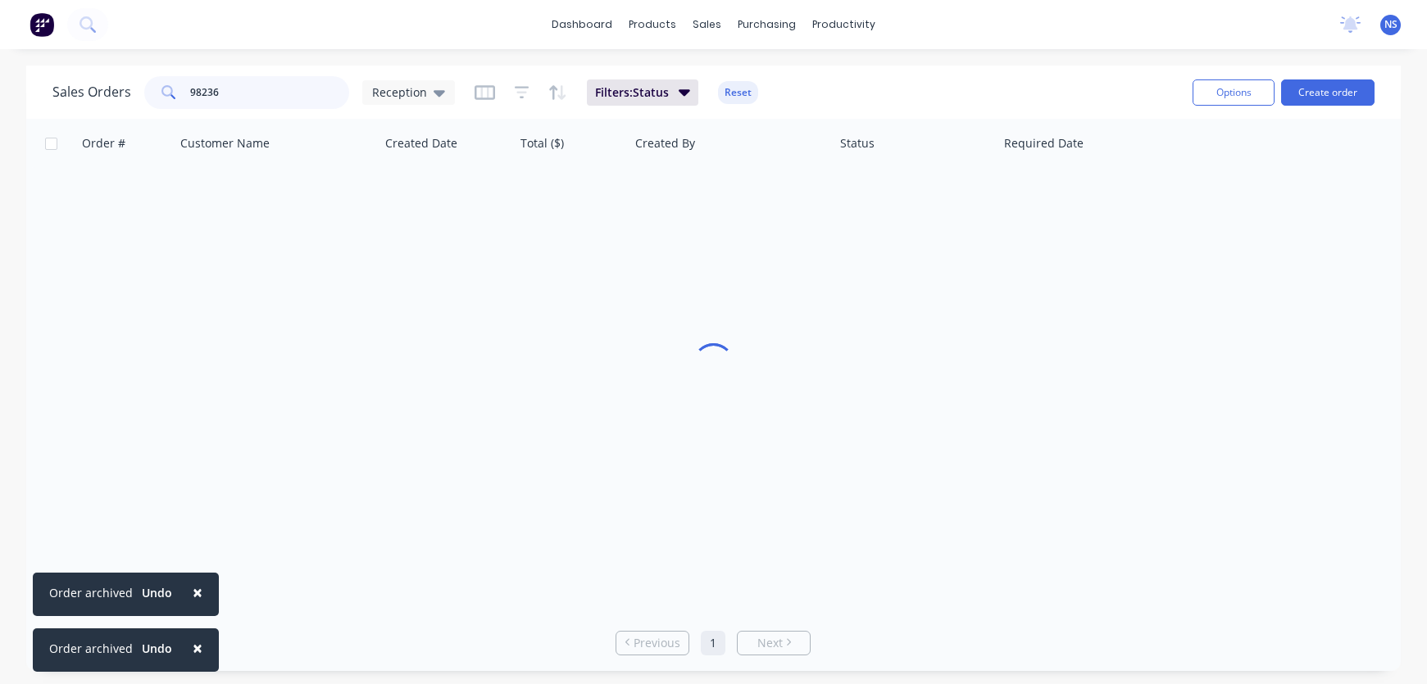
type input "98236"
click at [194, 589] on span "×" at bounding box center [198, 592] width 10 height 23
click at [194, 654] on span "×" at bounding box center [198, 648] width 10 height 23
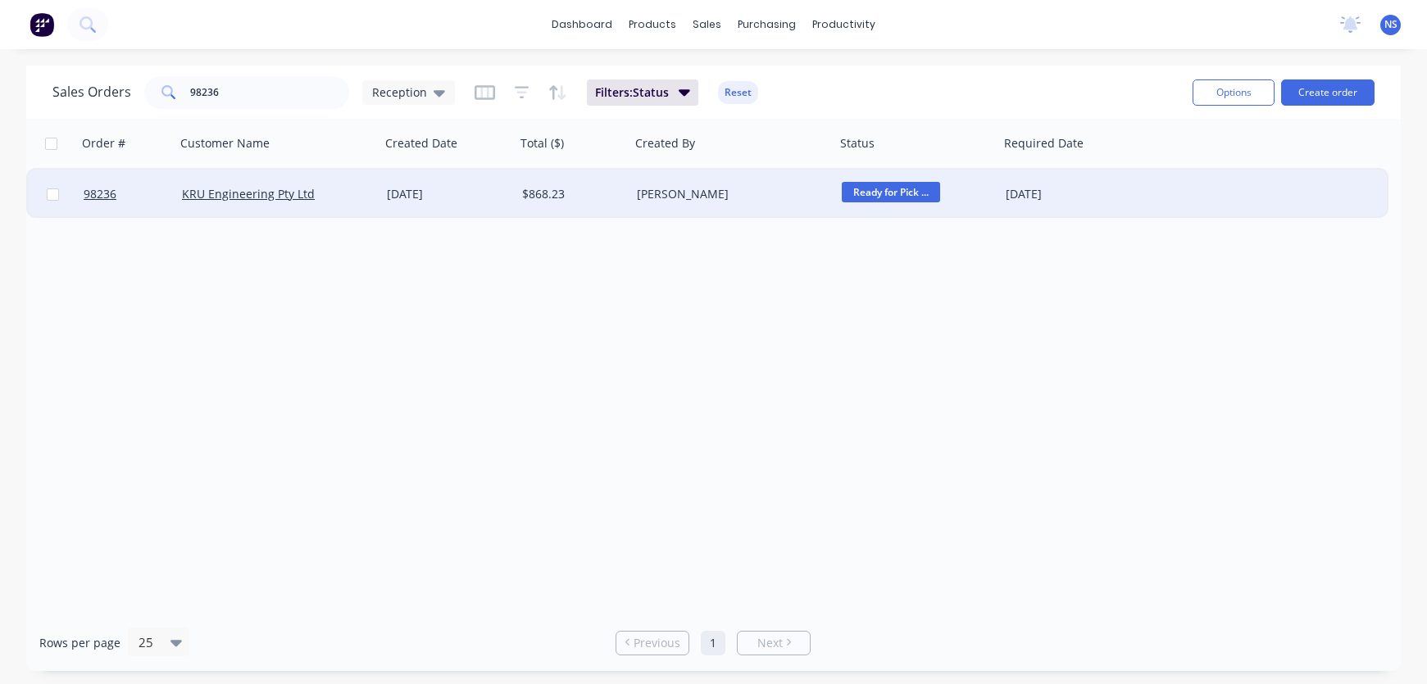
click at [484, 193] on div "[DATE]" at bounding box center [448, 194] width 122 height 16
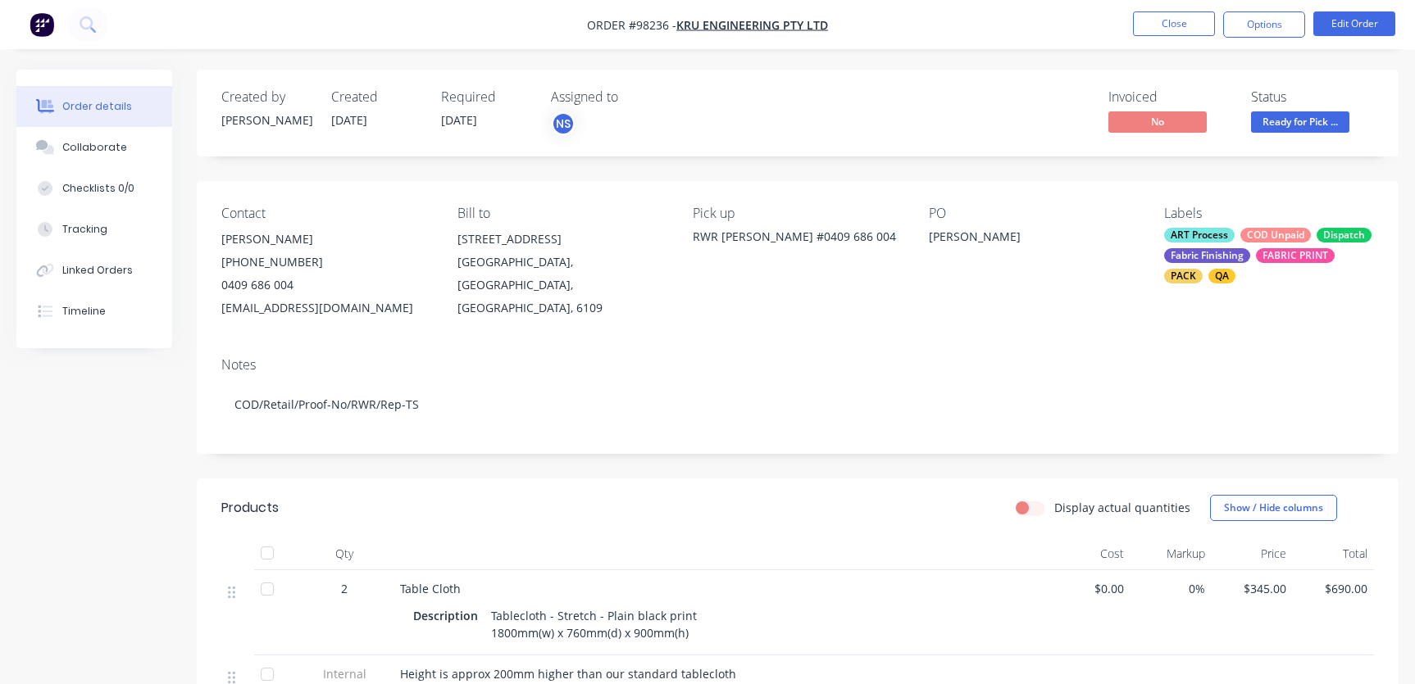
drag, startPoint x: 408, startPoint y: 309, endPoint x: 238, endPoint y: 308, distance: 169.6
click at [215, 299] on div "Contact [PERSON_NAME] [PHONE_NUMBER] [EMAIL_ADDRESS][DOMAIN_NAME] Bill to [STRE…" at bounding box center [797, 262] width 1201 height 163
copy div "[EMAIL_ADDRESS][DOMAIN_NAME]"
click at [1182, 24] on button "Close" at bounding box center [1174, 23] width 82 height 25
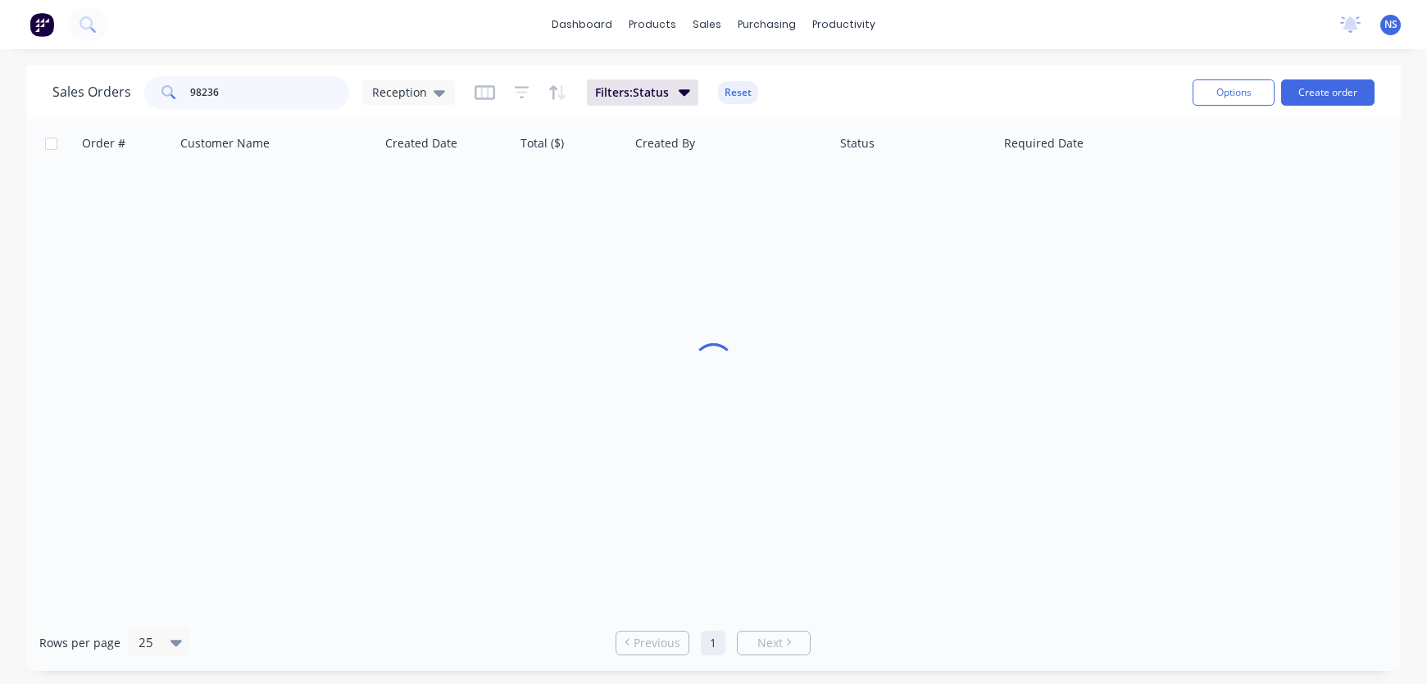
click at [270, 93] on input "98236" at bounding box center [270, 92] width 160 height 33
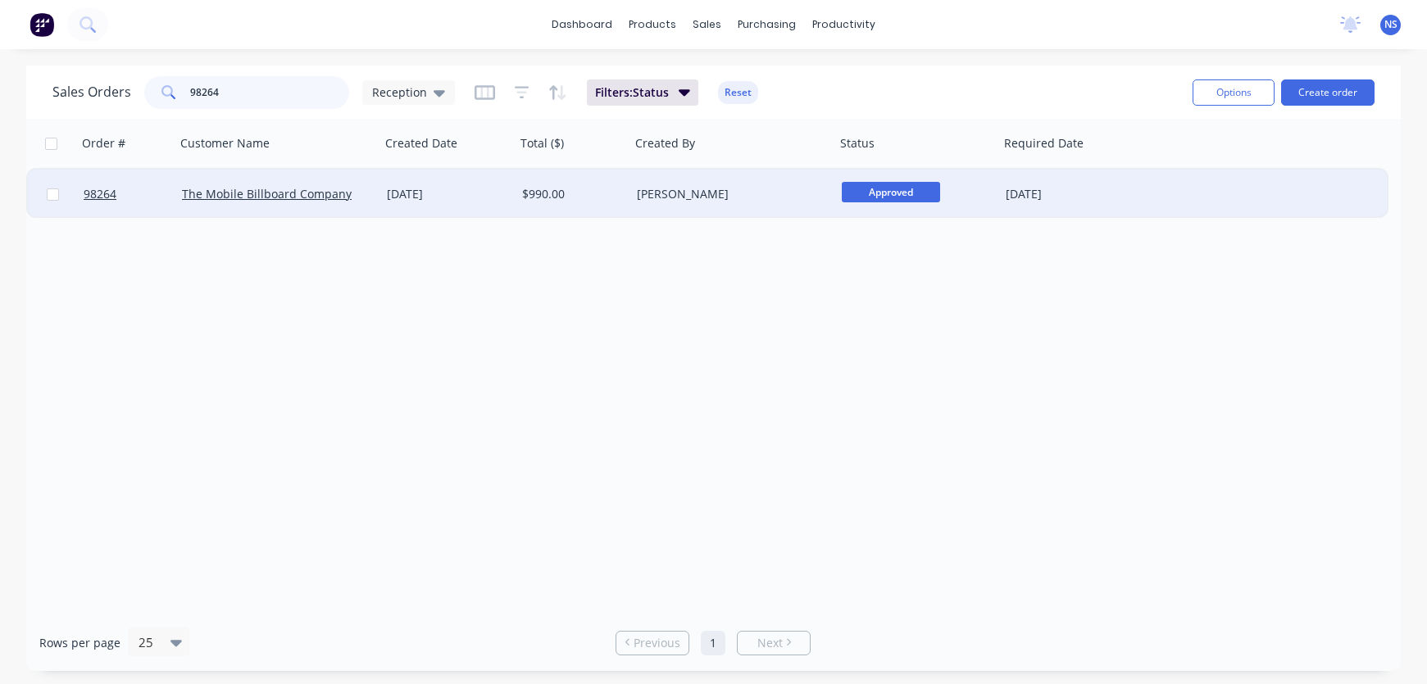
type input "98264"
click at [489, 198] on div "[DATE]" at bounding box center [448, 194] width 122 height 16
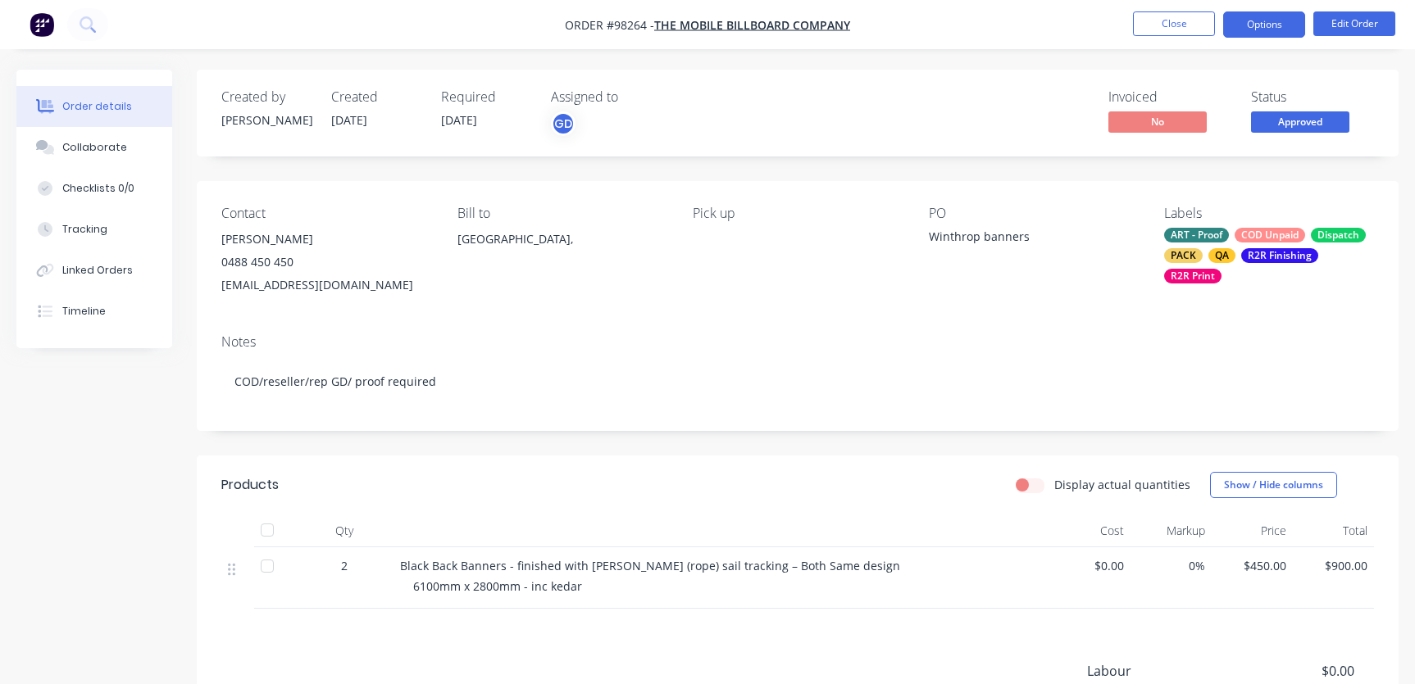
click at [1265, 28] on button "Options" at bounding box center [1264, 24] width 82 height 26
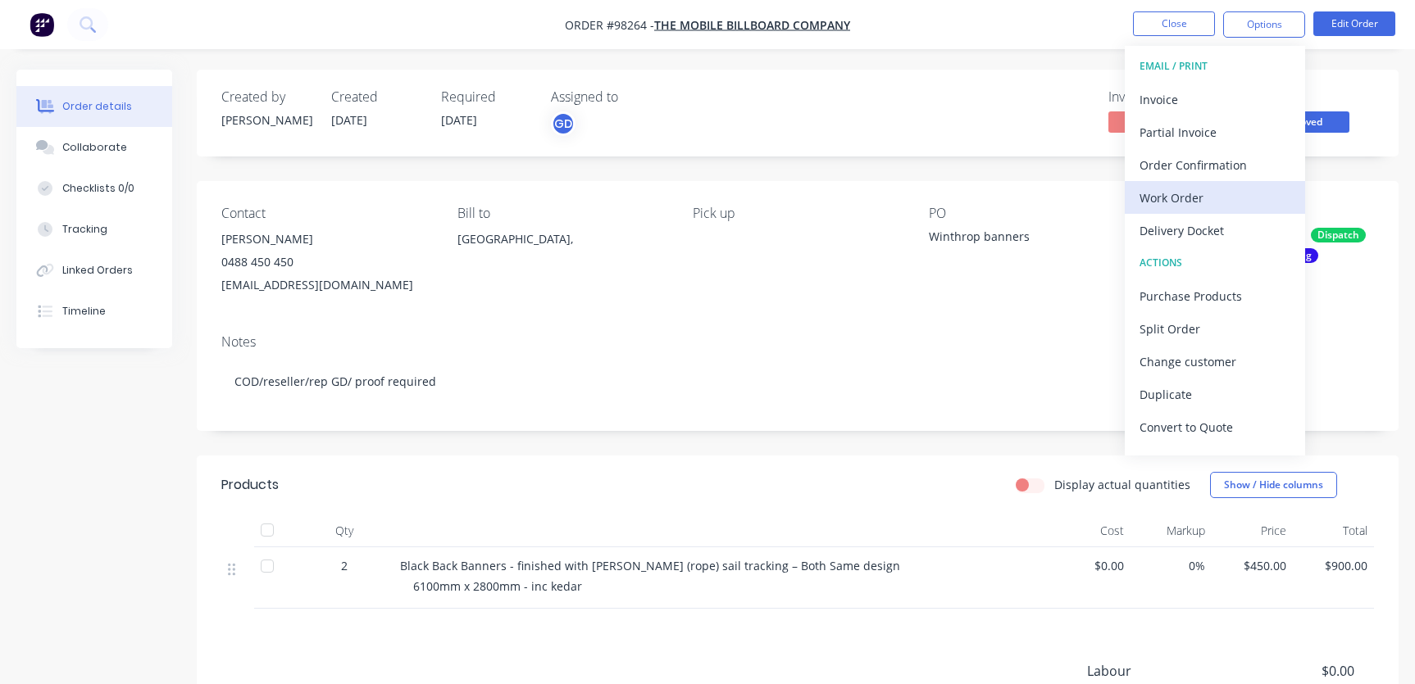
click at [1208, 189] on div "Work Order" at bounding box center [1214, 198] width 151 height 24
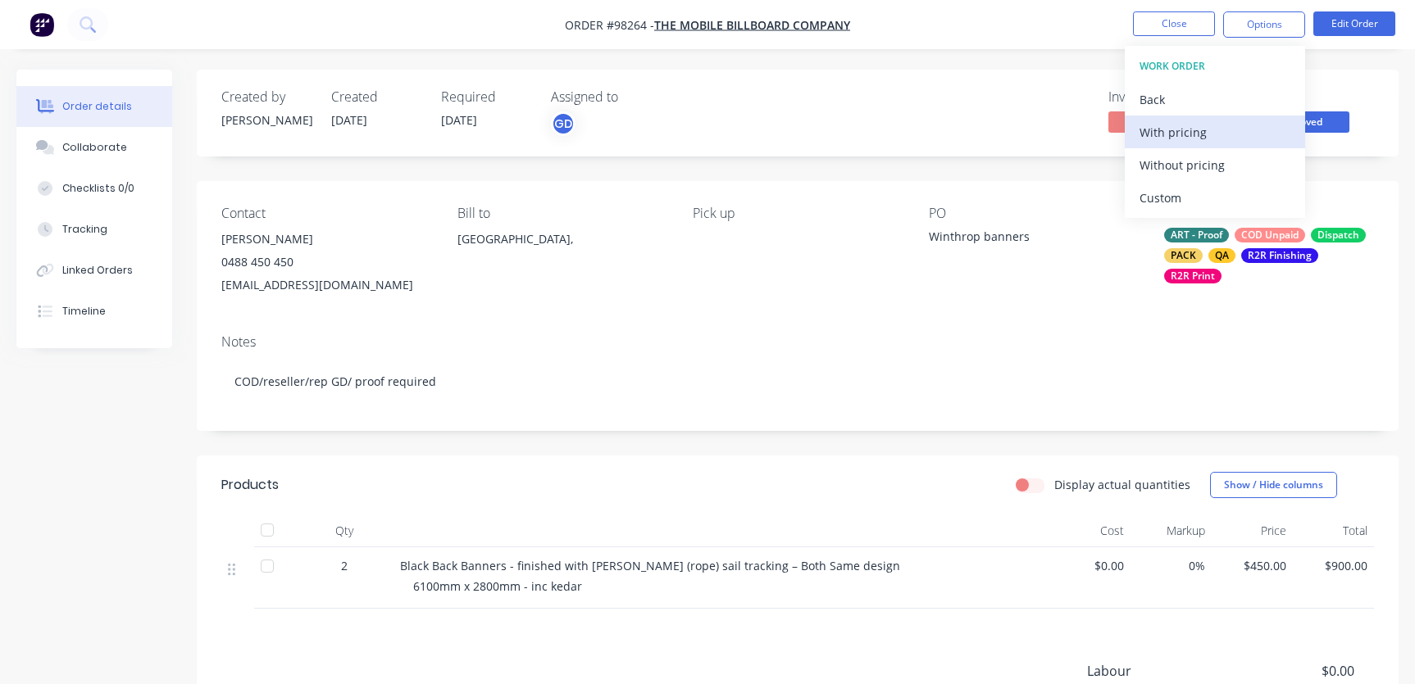
click at [1187, 133] on div "With pricing" at bounding box center [1214, 132] width 151 height 24
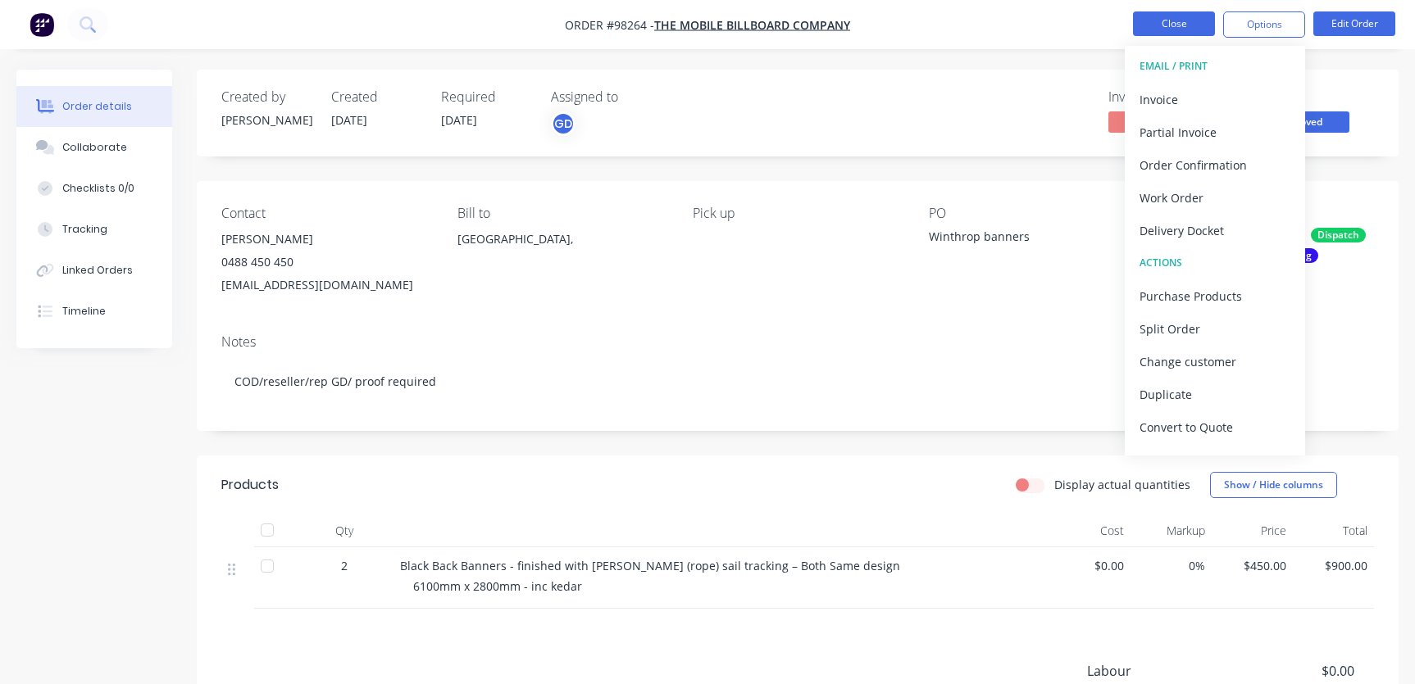
click at [1164, 25] on button "Close" at bounding box center [1174, 23] width 82 height 25
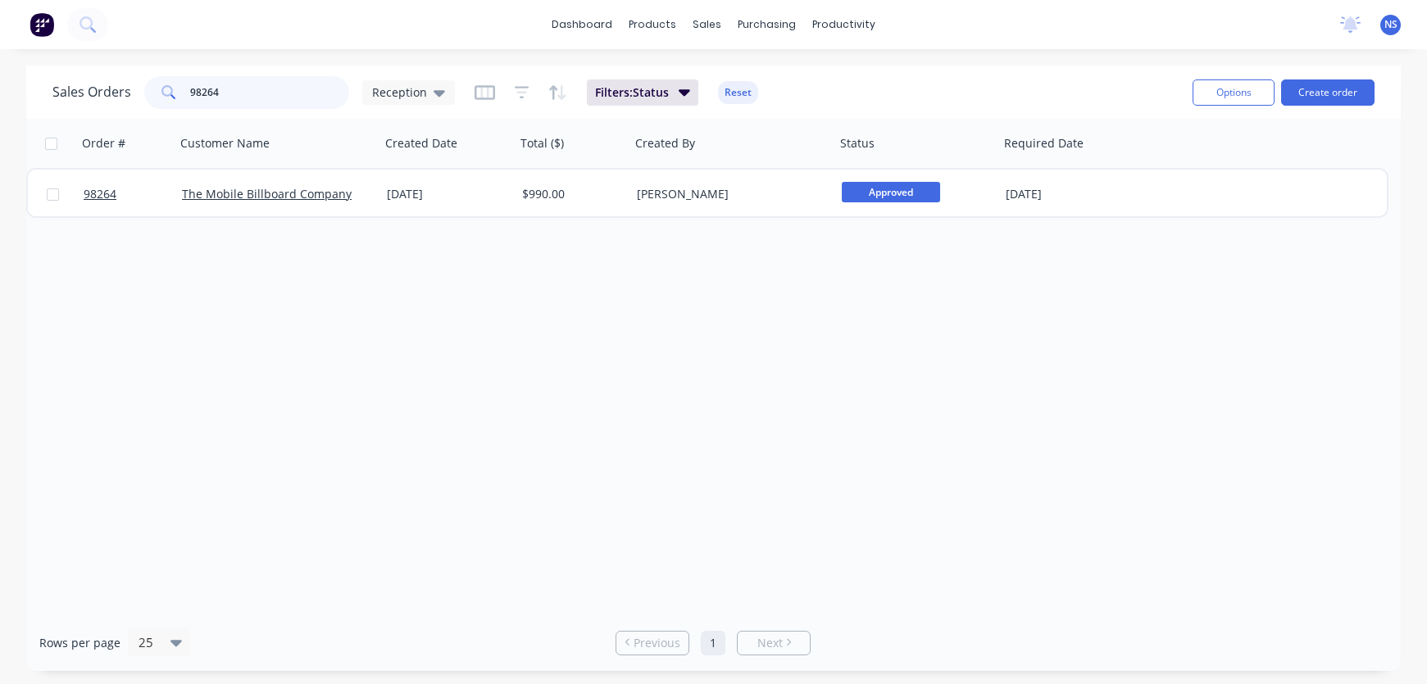
drag, startPoint x: 251, startPoint y: 90, endPoint x: 174, endPoint y: 84, distance: 77.3
click at [174, 84] on div "98264" at bounding box center [246, 92] width 205 height 33
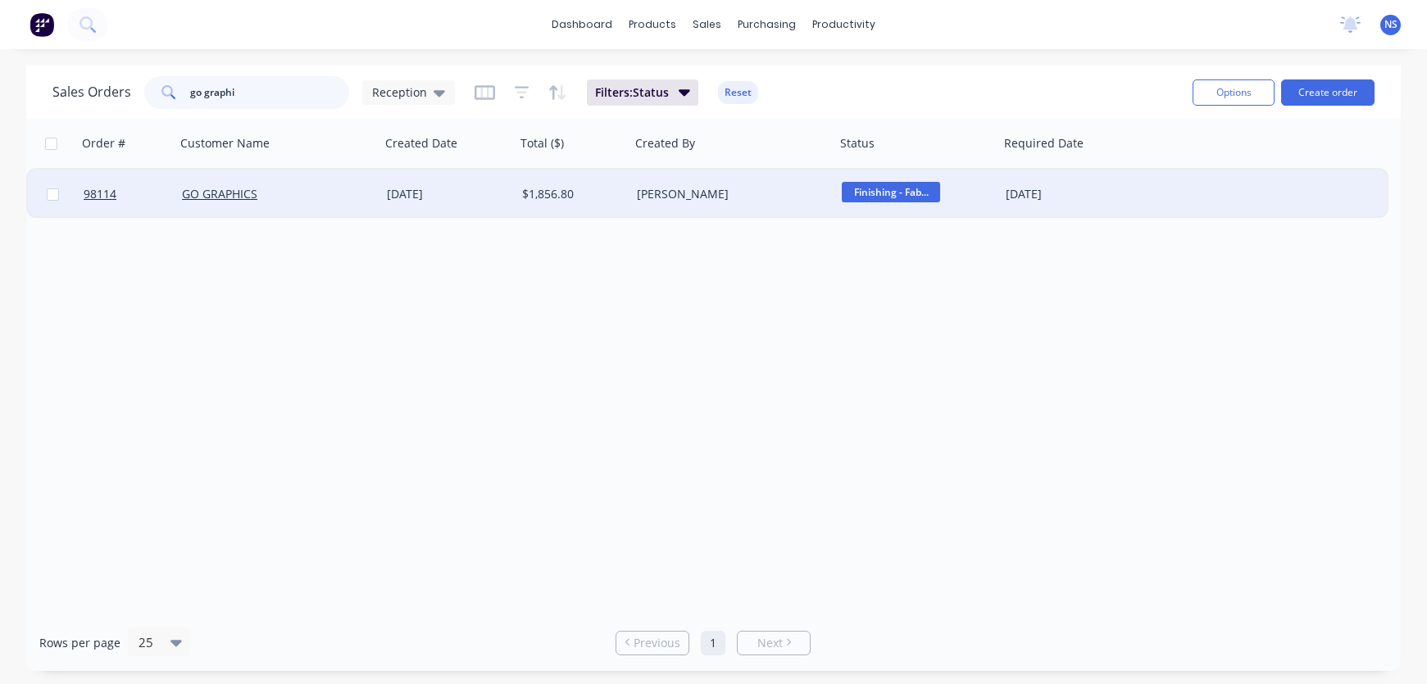
type input "go graphi"
click at [326, 188] on div "GO GRAPHICS" at bounding box center [273, 194] width 182 height 16
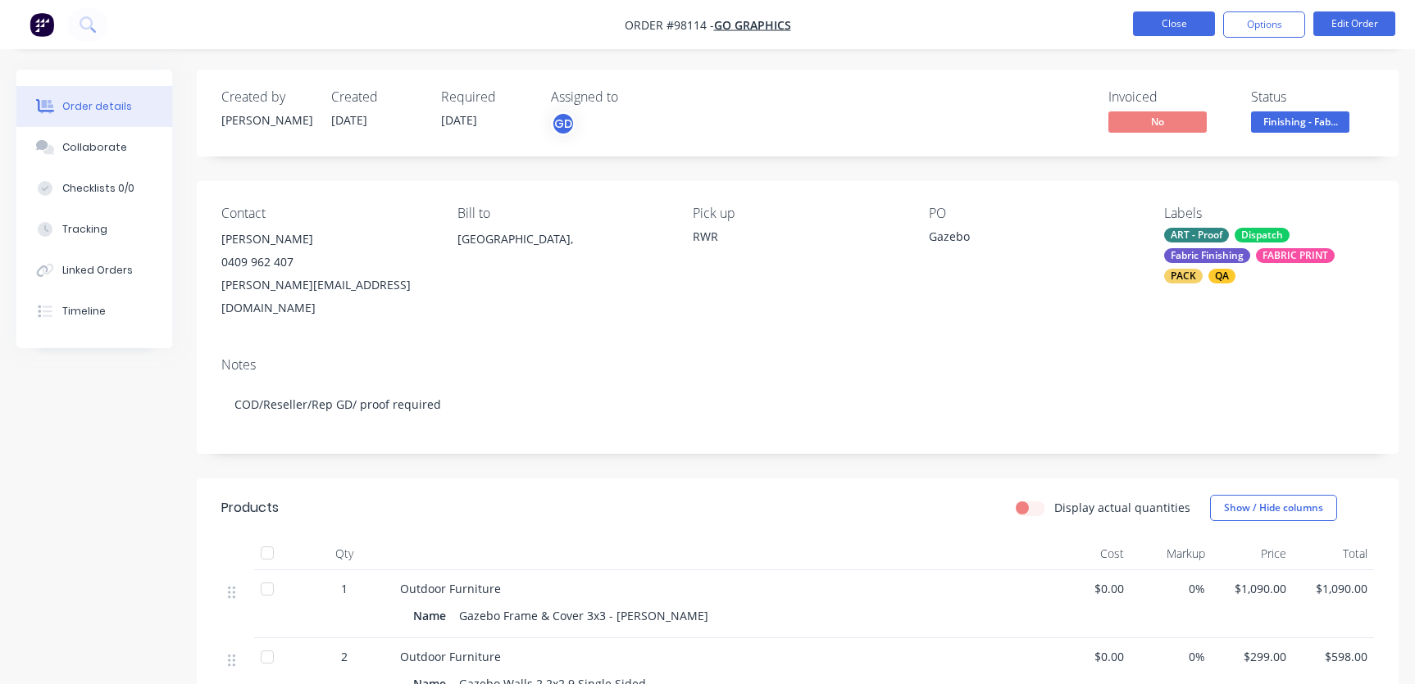
click at [1160, 22] on button "Close" at bounding box center [1174, 23] width 82 height 25
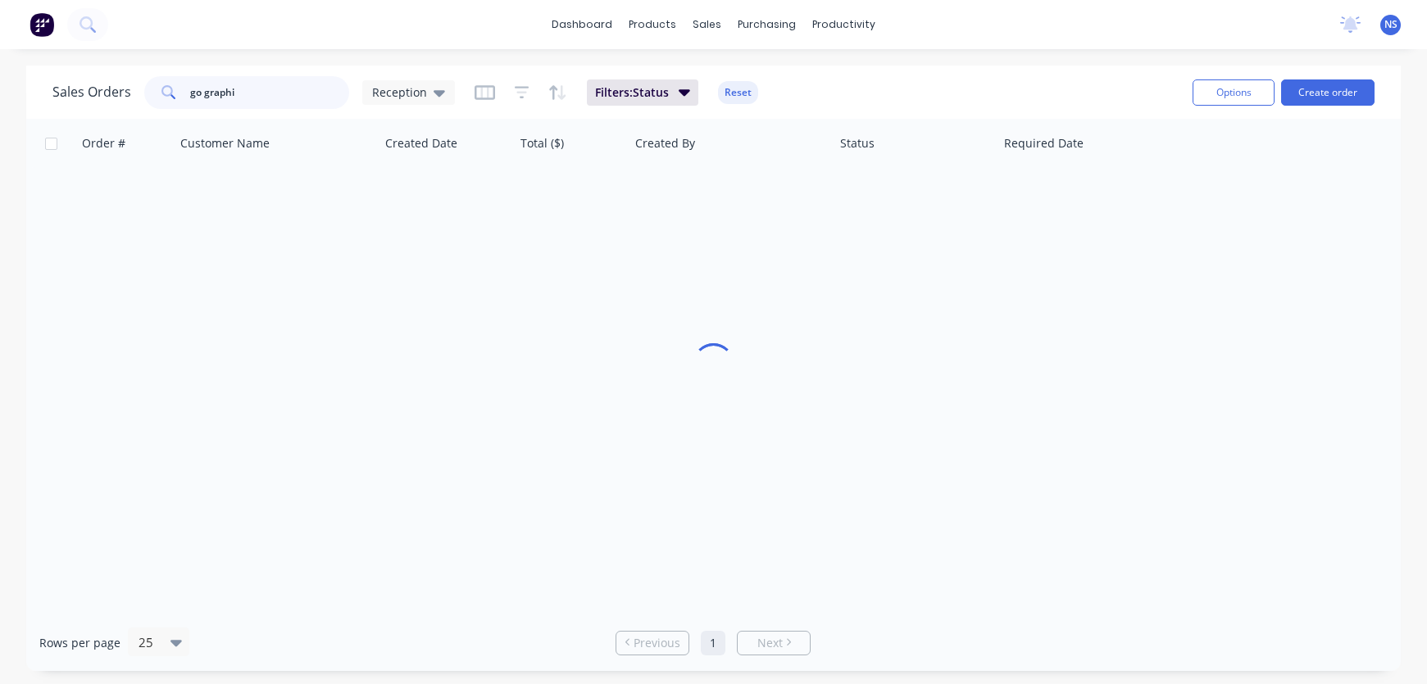
drag, startPoint x: 284, startPoint y: 98, endPoint x: 158, endPoint y: 82, distance: 126.5
click at [158, 82] on div "go graphi" at bounding box center [246, 92] width 205 height 33
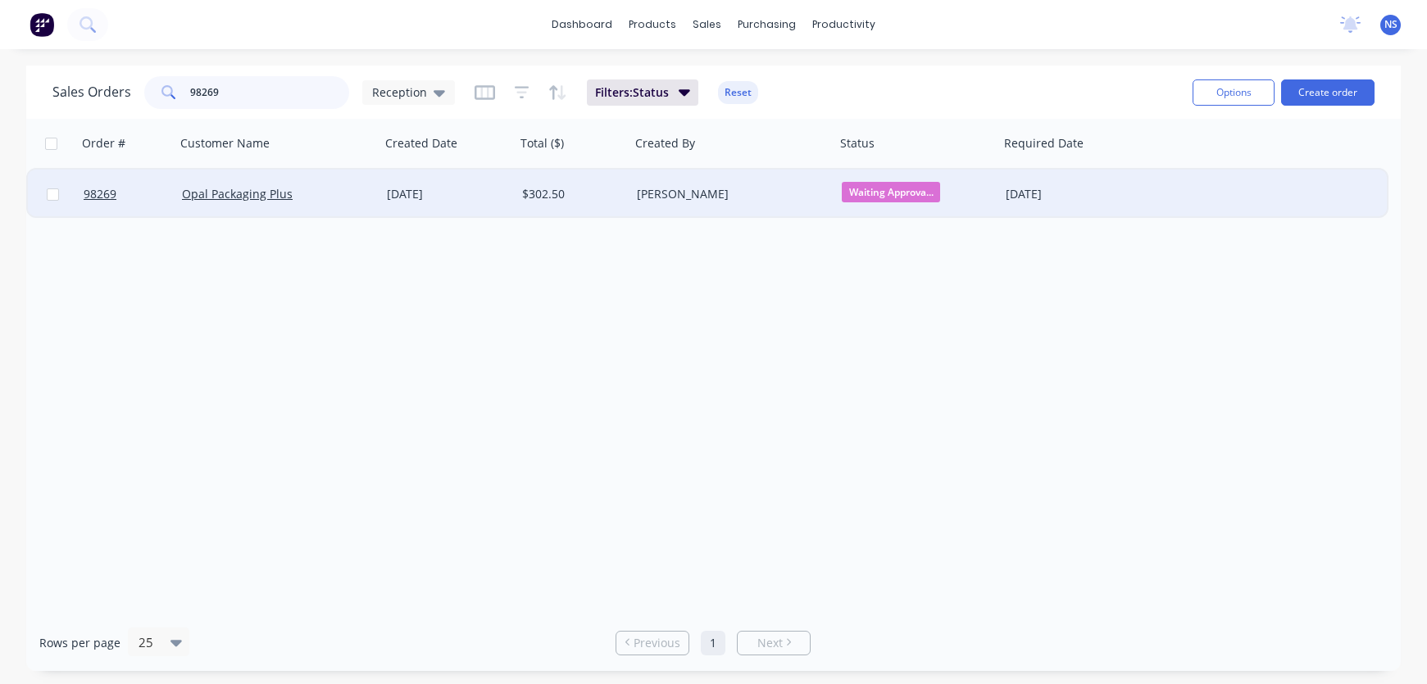
type input "98269"
click at [492, 202] on div "[DATE]" at bounding box center [448, 194] width 122 height 16
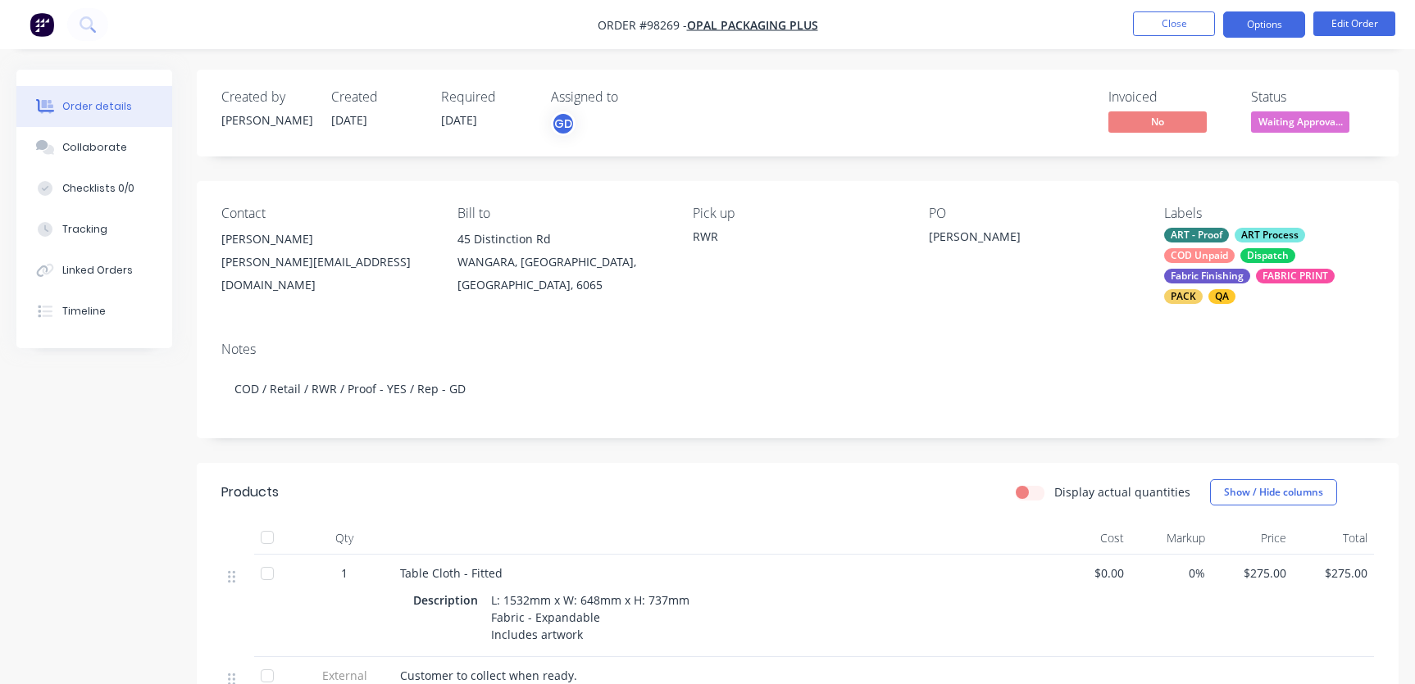
click at [1260, 29] on button "Options" at bounding box center [1264, 24] width 82 height 26
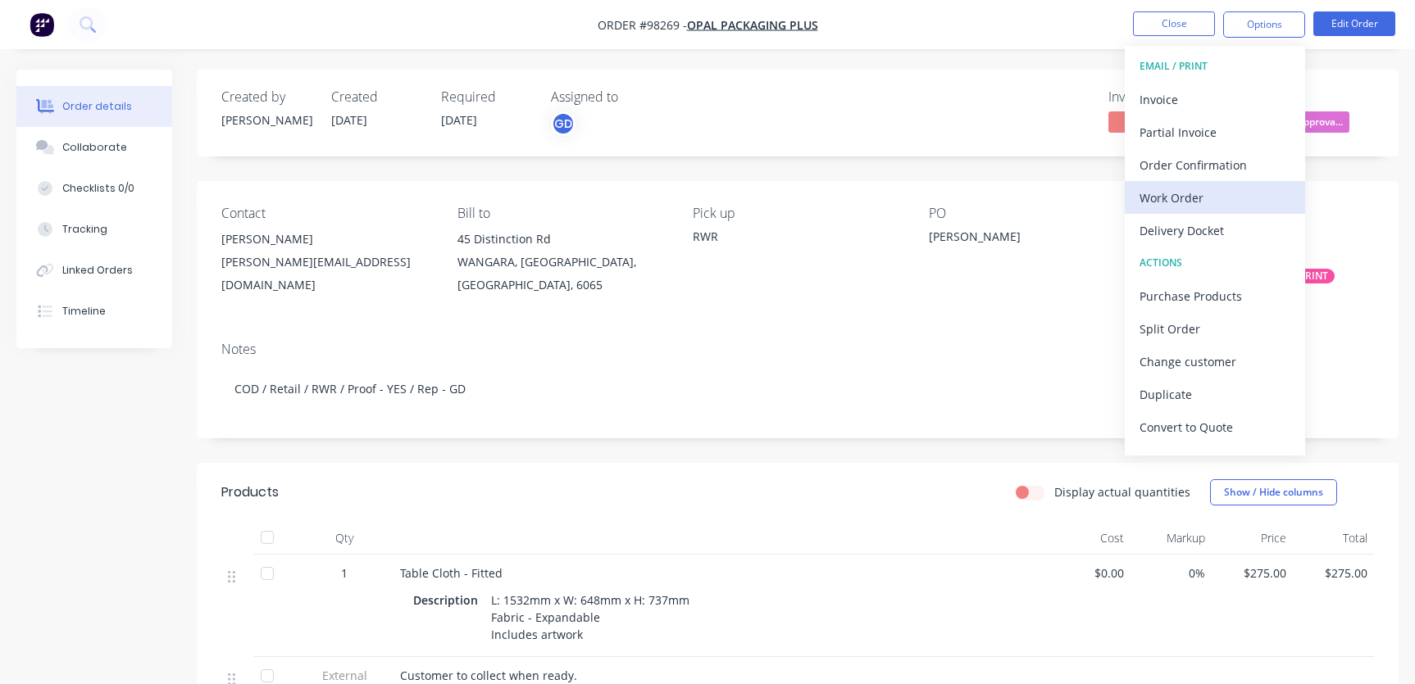
click at [1201, 197] on div "Work Order" at bounding box center [1214, 198] width 151 height 24
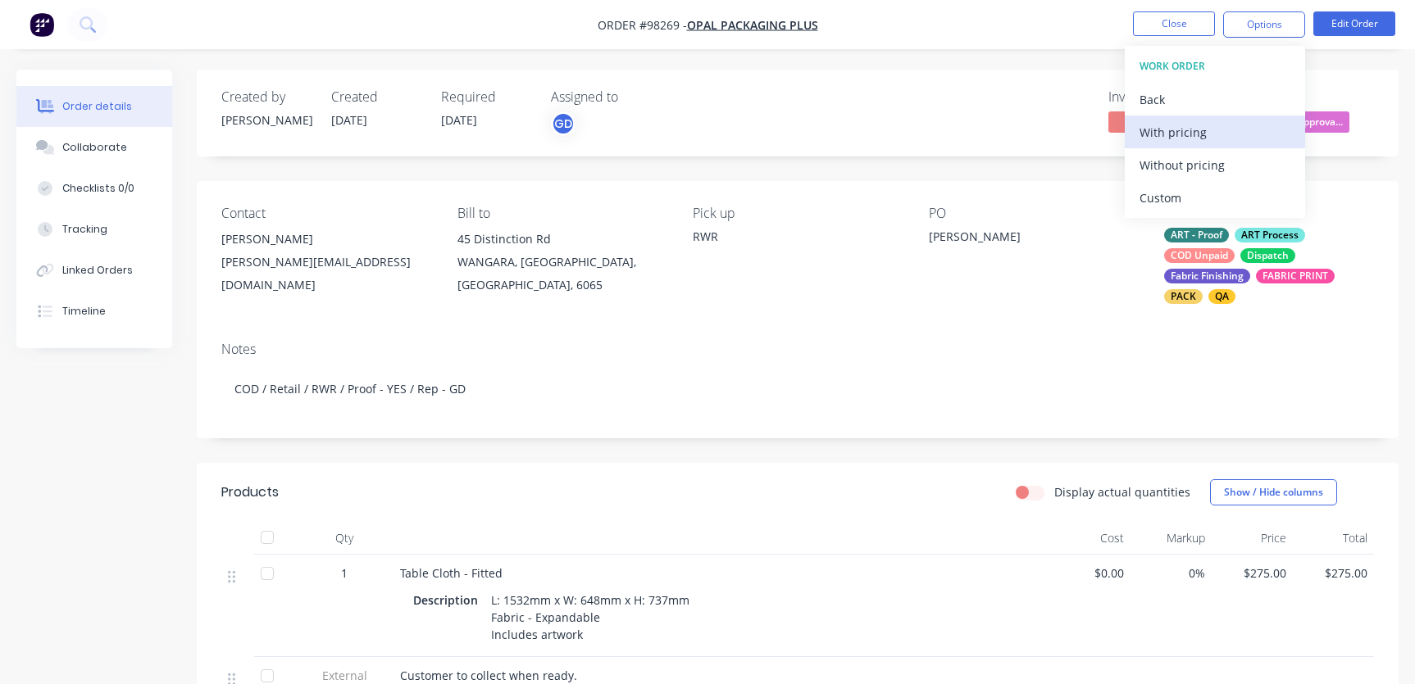
click at [1177, 139] on div "With pricing" at bounding box center [1214, 132] width 151 height 24
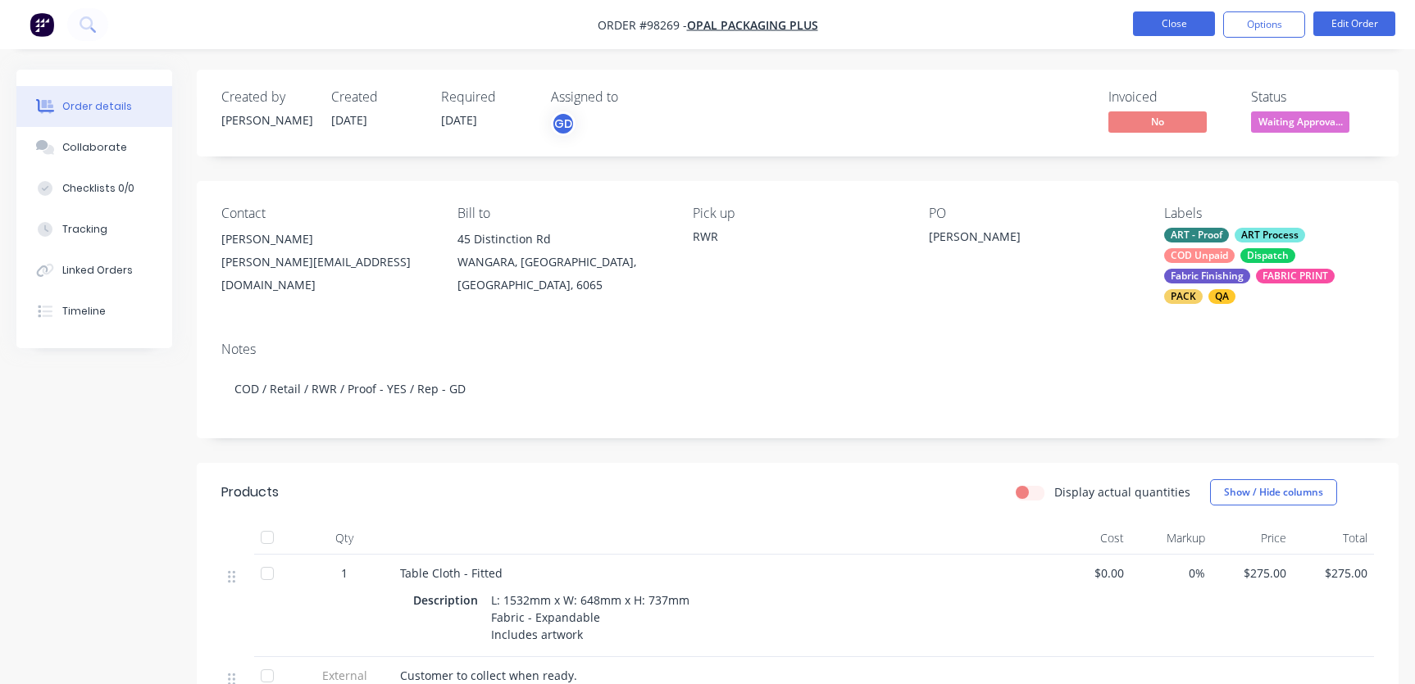
click at [1153, 26] on button "Close" at bounding box center [1174, 23] width 82 height 25
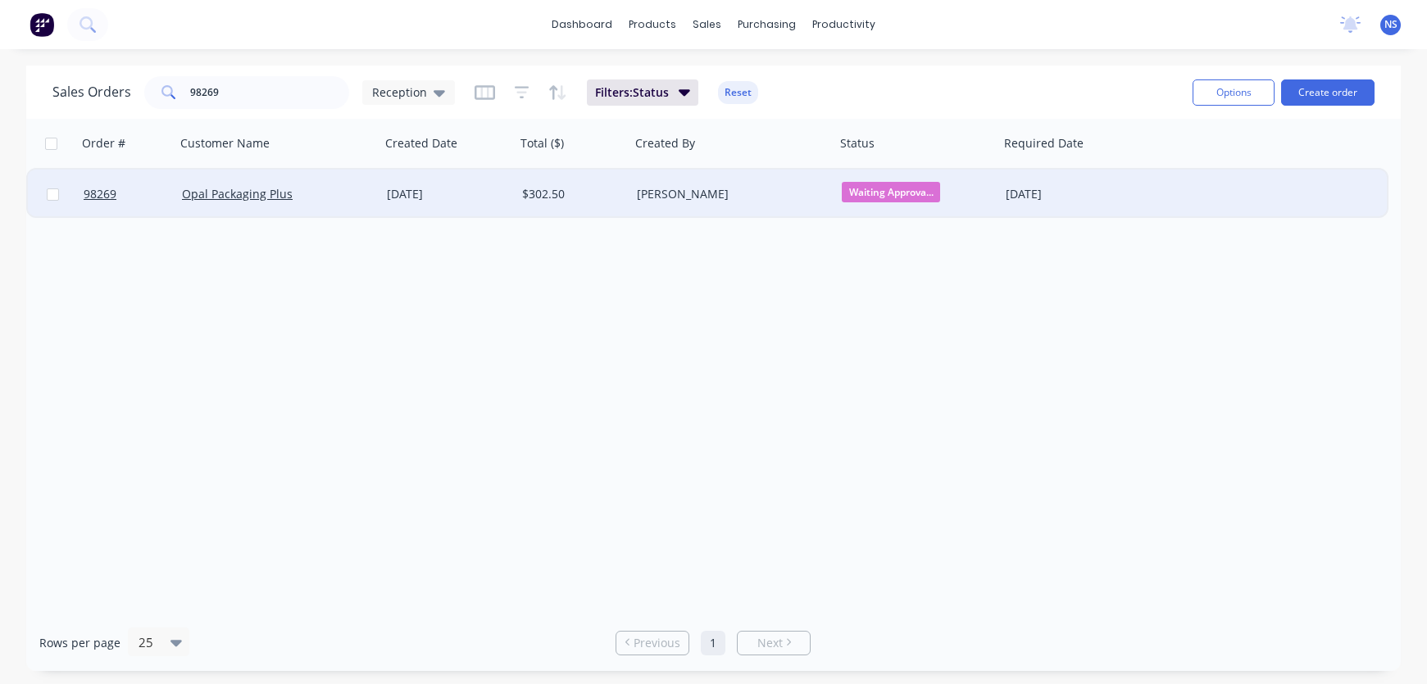
click at [598, 207] on div "$302.50" at bounding box center [573, 194] width 115 height 49
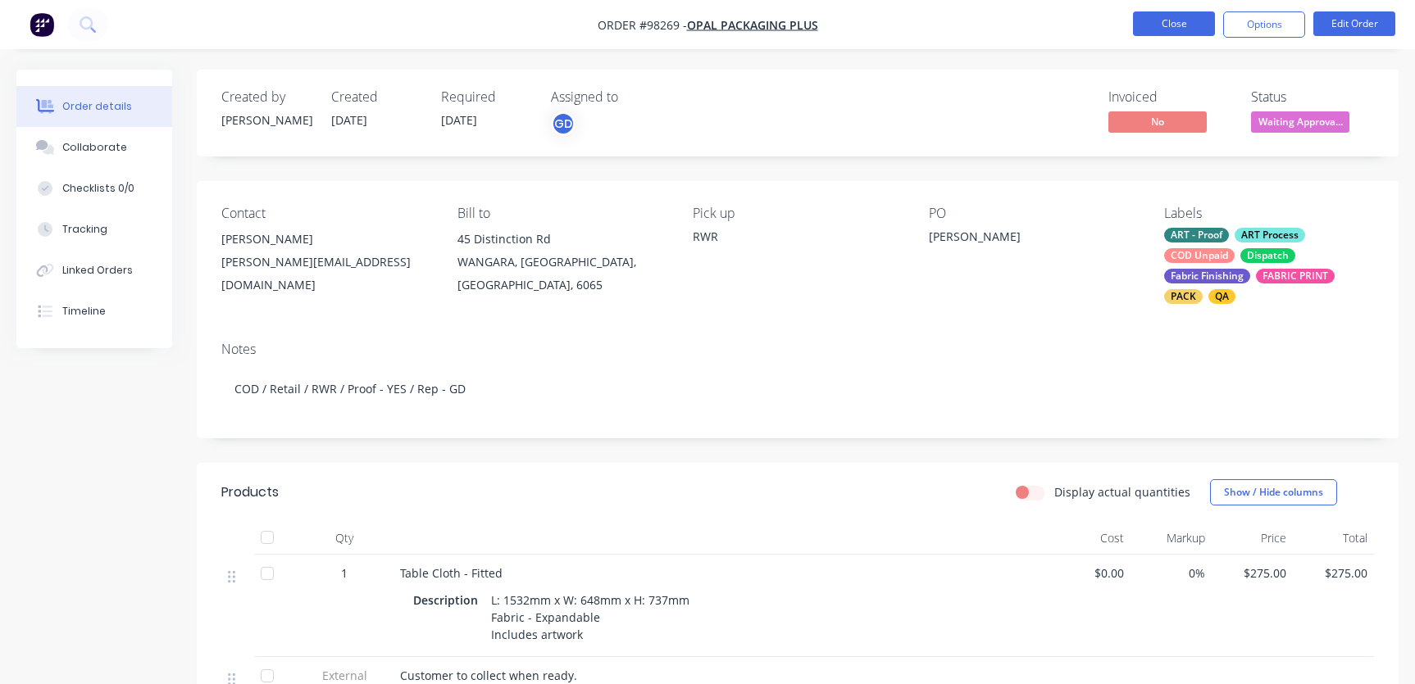
click at [1183, 24] on button "Close" at bounding box center [1174, 23] width 82 height 25
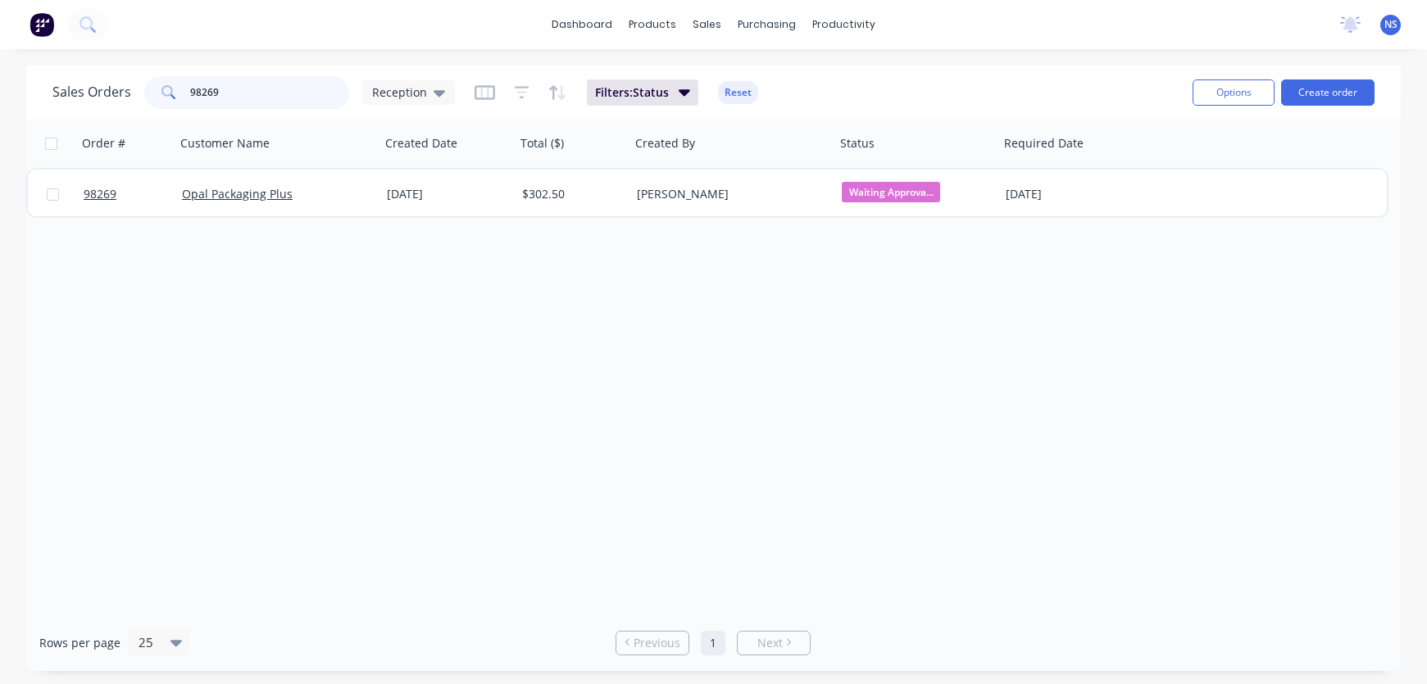
click at [243, 91] on input "98269" at bounding box center [270, 92] width 160 height 33
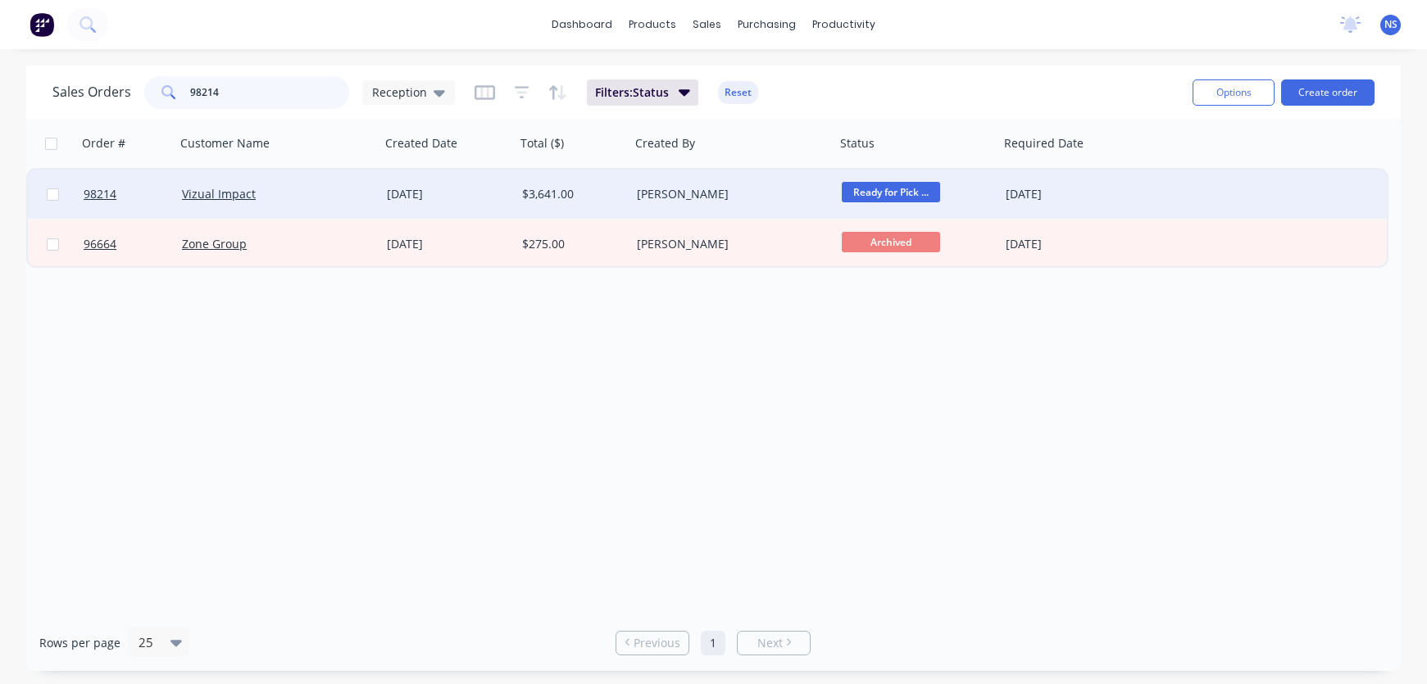
type input "98214"
click at [346, 198] on div "Vizual Impact" at bounding box center [273, 194] width 182 height 16
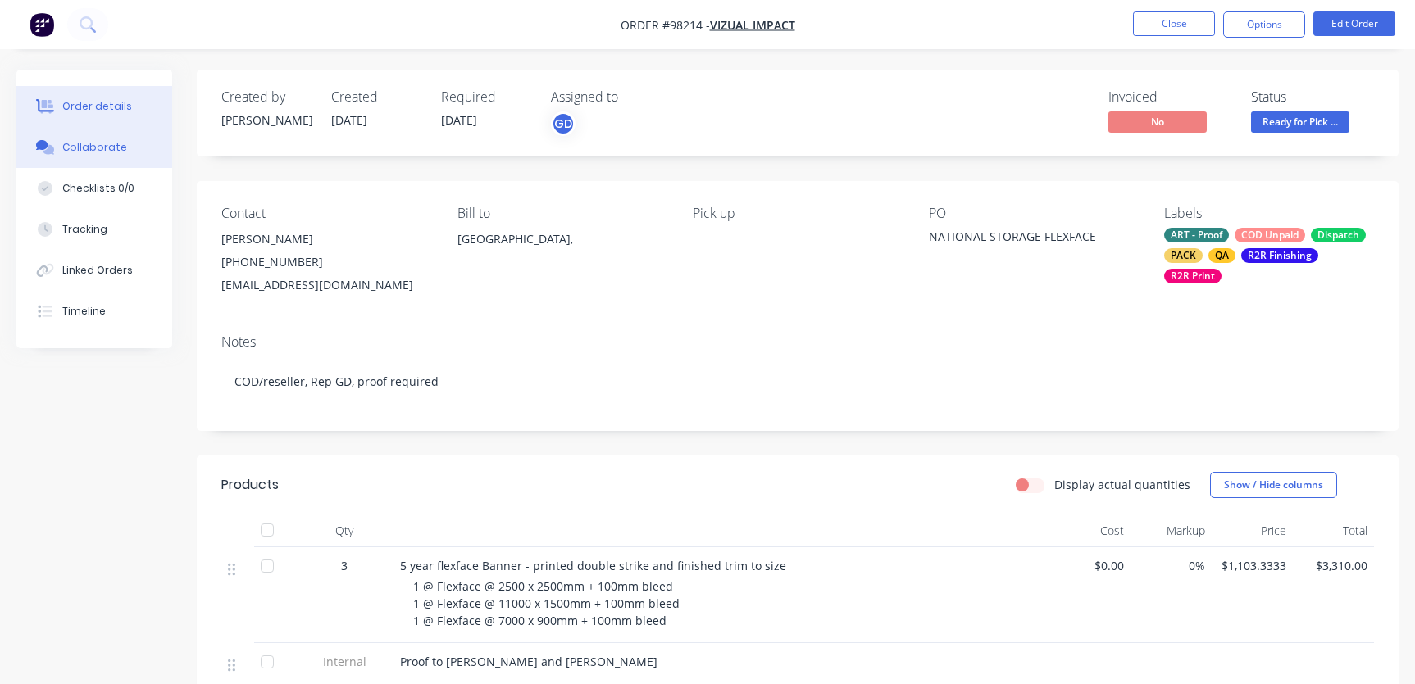
click at [111, 148] on div "Collaborate" at bounding box center [94, 147] width 65 height 15
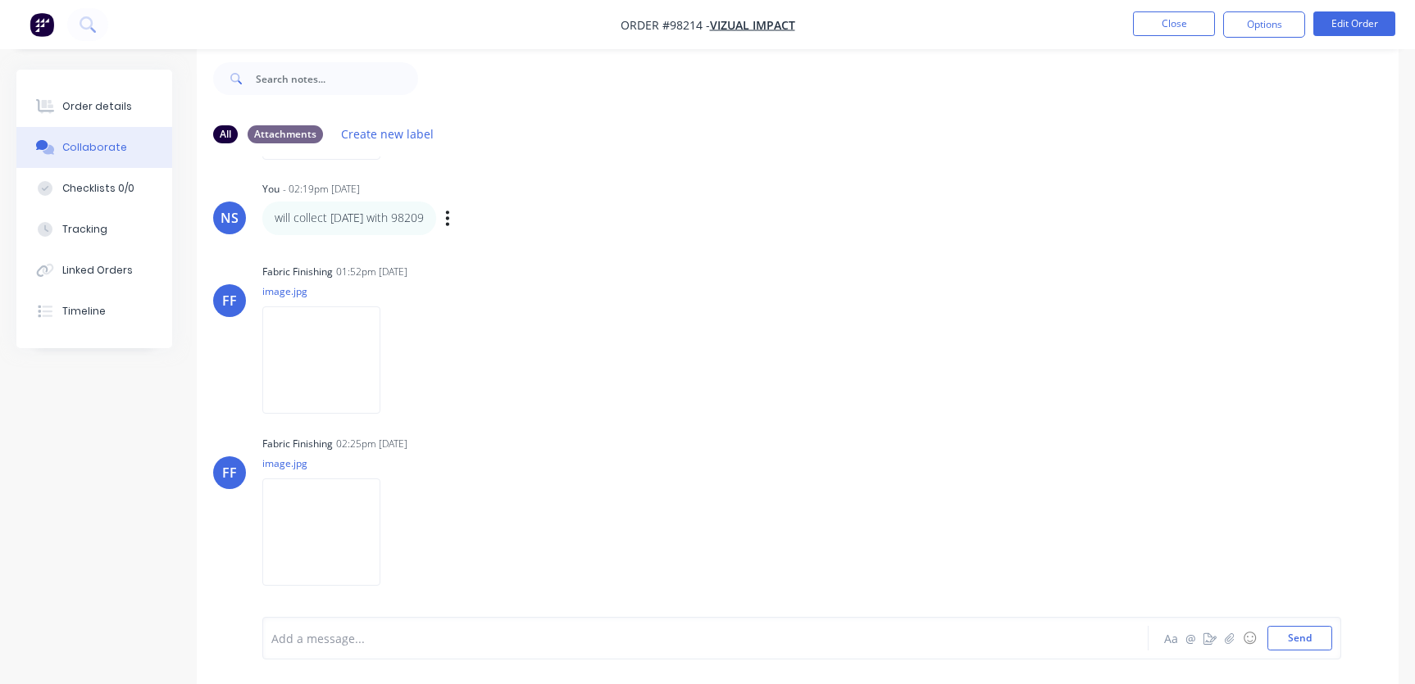
scroll to position [25, 0]
click at [352, 644] on div at bounding box center [669, 638] width 795 height 17
click at [114, 101] on div "Order details" at bounding box center [97, 106] width 70 height 15
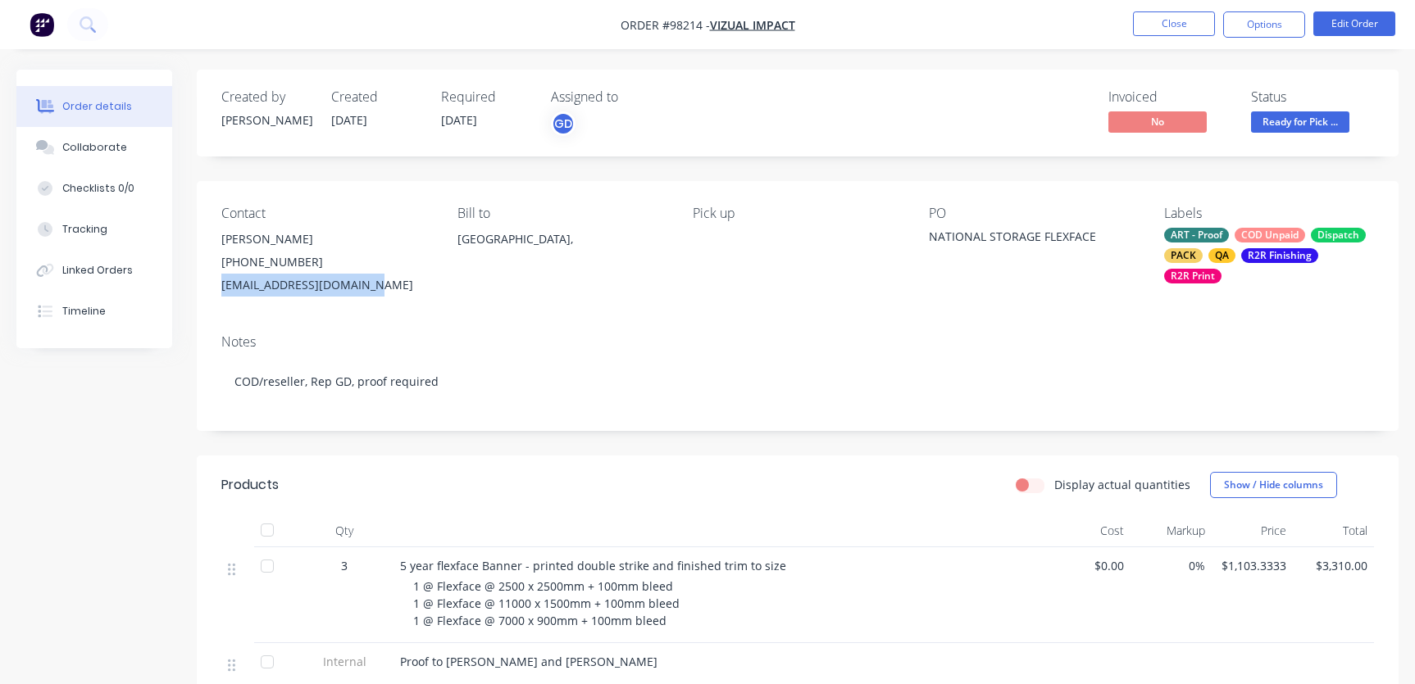
drag, startPoint x: 370, startPoint y: 284, endPoint x: 216, endPoint y: 285, distance: 154.1
click at [216, 288] on div "Contact [PERSON_NAME] [PHONE_NUMBER] [EMAIL_ADDRESS][DOMAIN_NAME] Bill to [GEOG…" at bounding box center [797, 251] width 1201 height 140
copy div "[EMAIL_ADDRESS][DOMAIN_NAME]"
